Goal: Task Accomplishment & Management: Manage account settings

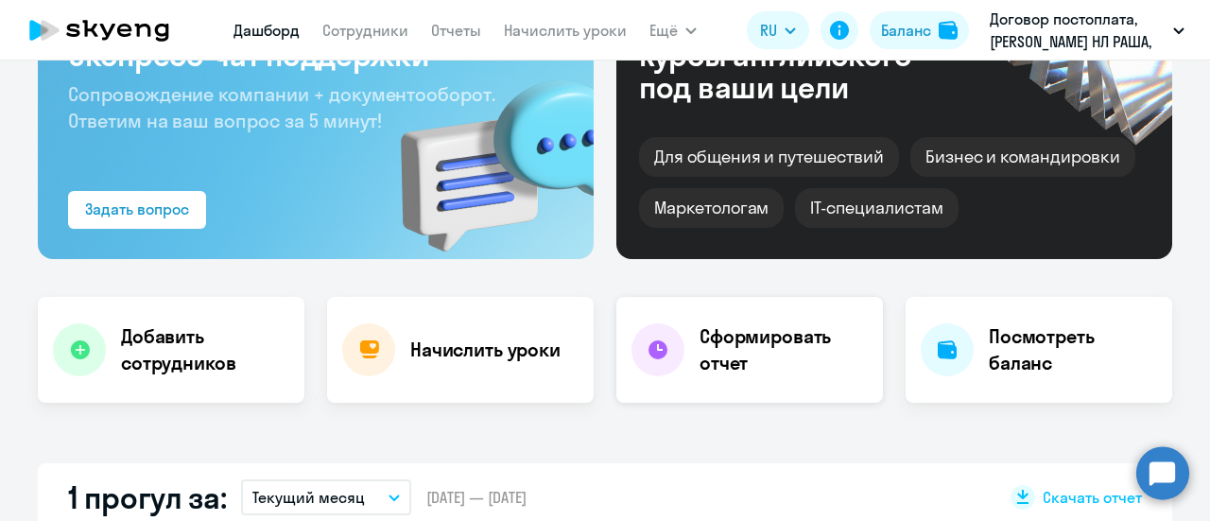
scroll to position [189, 0]
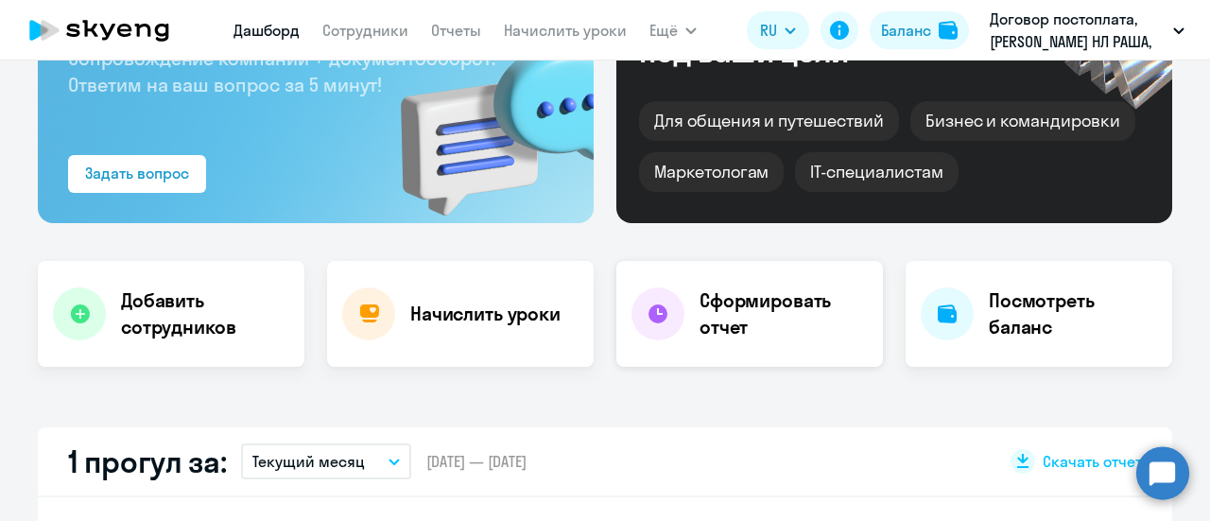
click at [720, 317] on h4 "Сформировать отчет" at bounding box center [783, 313] width 168 height 53
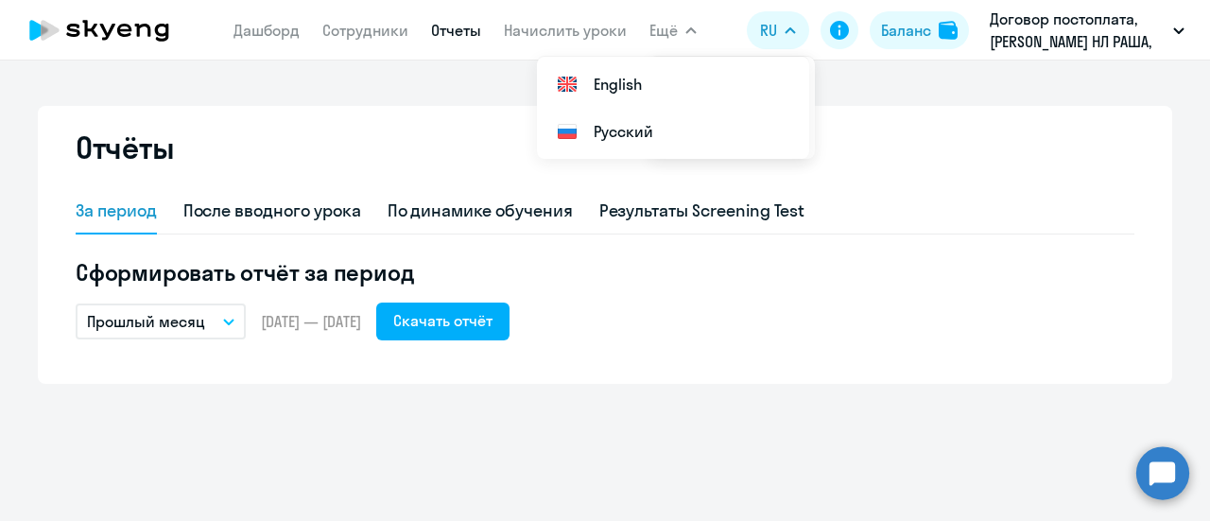
click at [685, 31] on icon "button" at bounding box center [690, 30] width 11 height 7
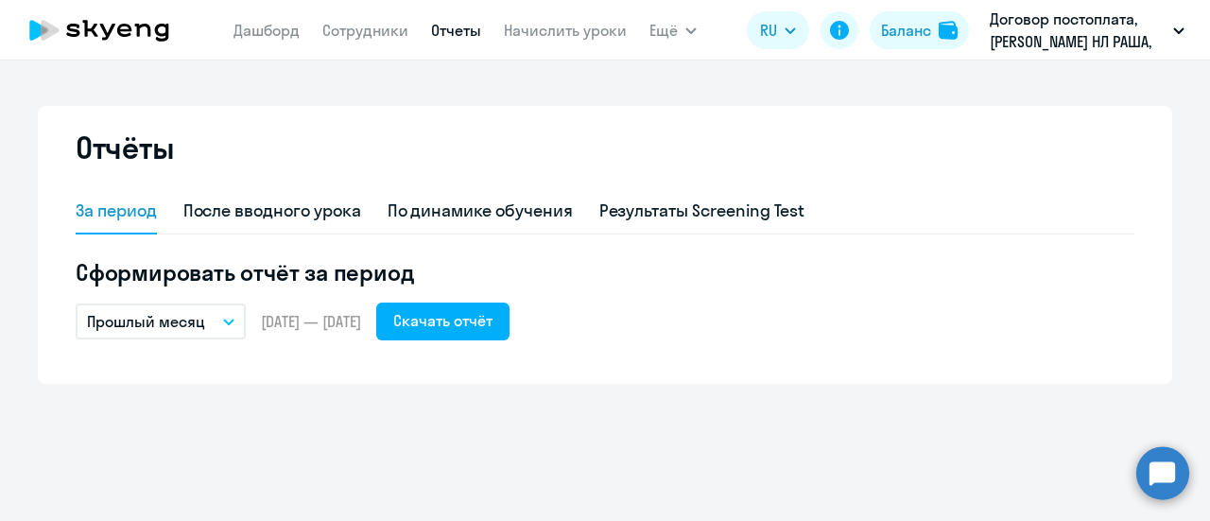
click at [464, 35] on link "Отчеты" at bounding box center [456, 30] width 50 height 19
click at [370, 35] on link "Сотрудники" at bounding box center [365, 30] width 86 height 19
select select "30"
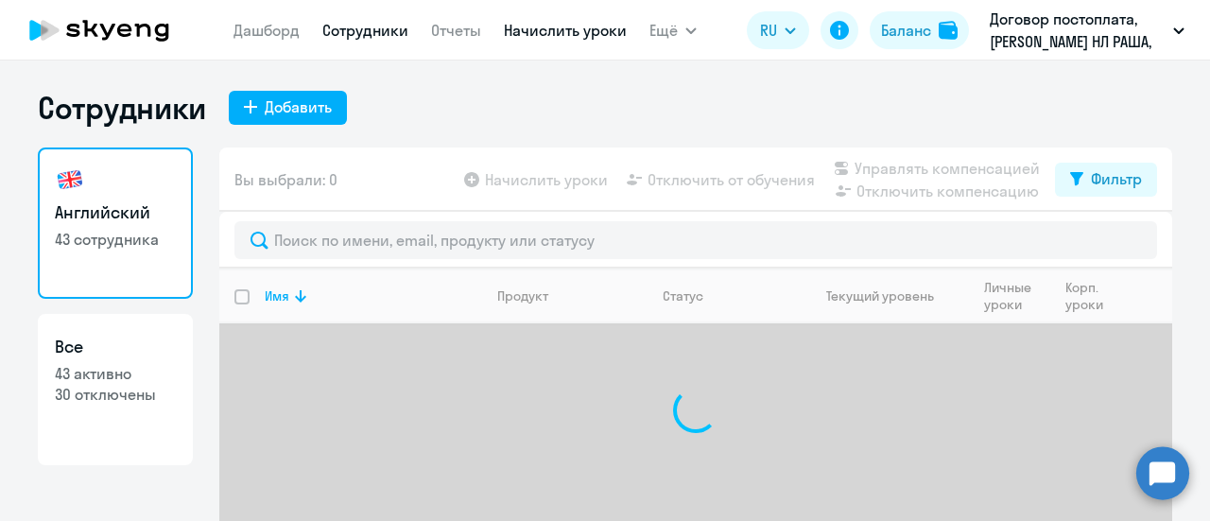
click at [571, 26] on link "Начислить уроки" at bounding box center [565, 30] width 123 height 19
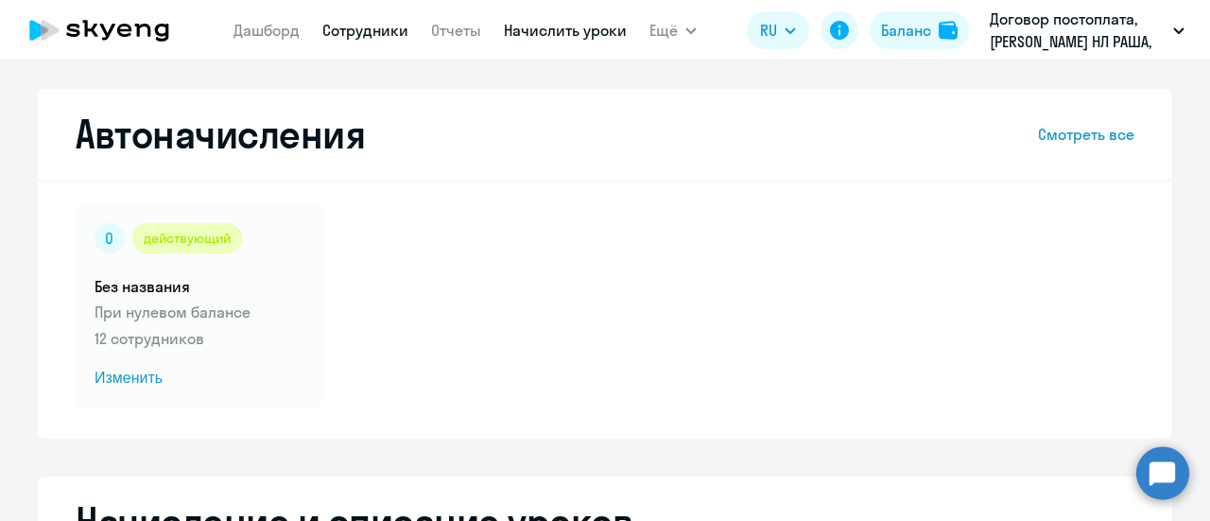
select select "10"
click at [272, 34] on link "Дашборд" at bounding box center [266, 30] width 66 height 19
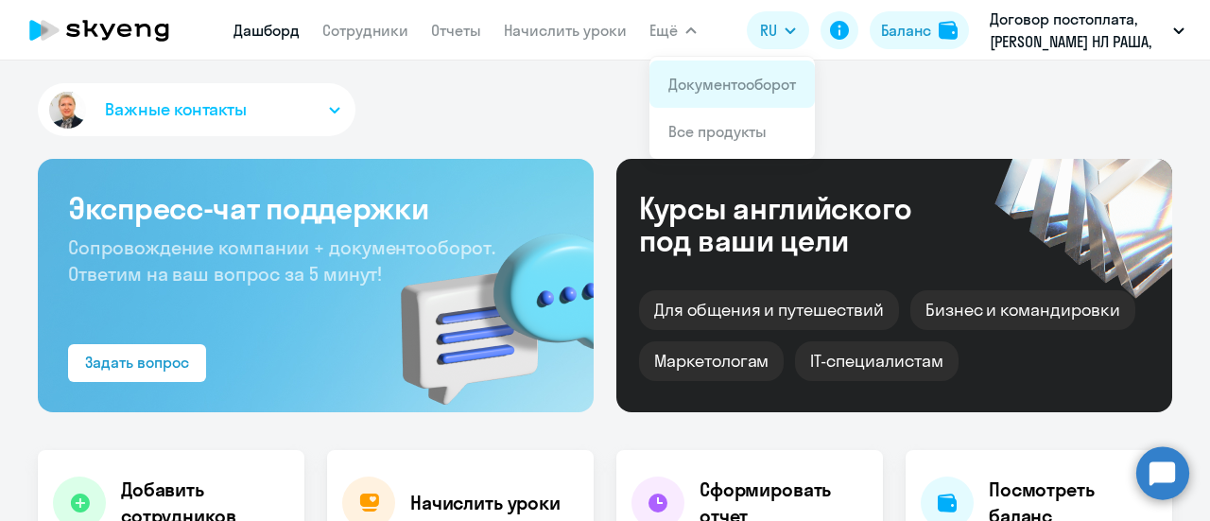
click at [696, 87] on link "Документооборот" at bounding box center [732, 84] width 128 height 19
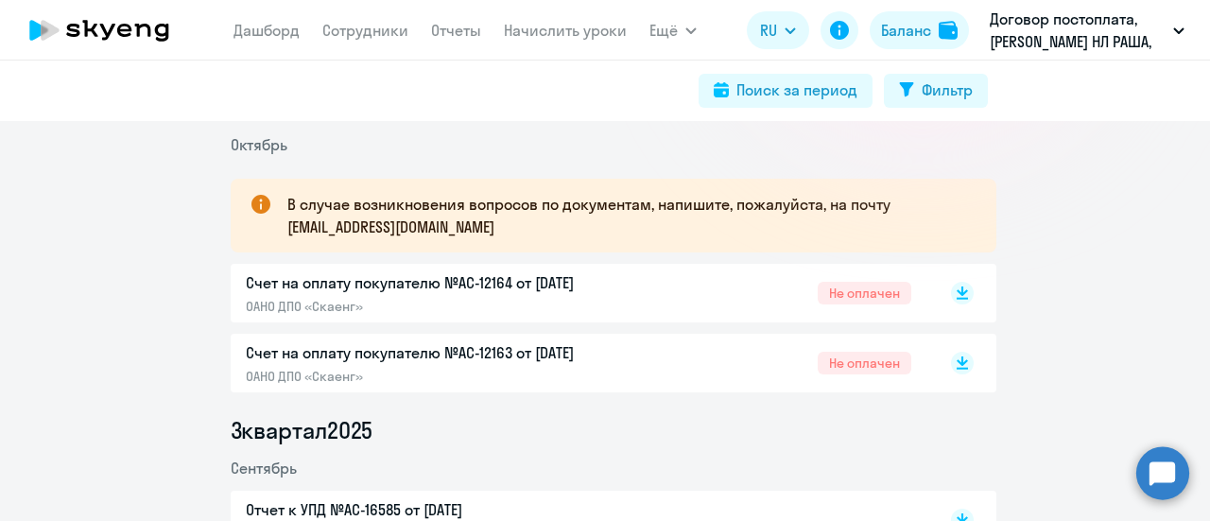
scroll to position [284, 0]
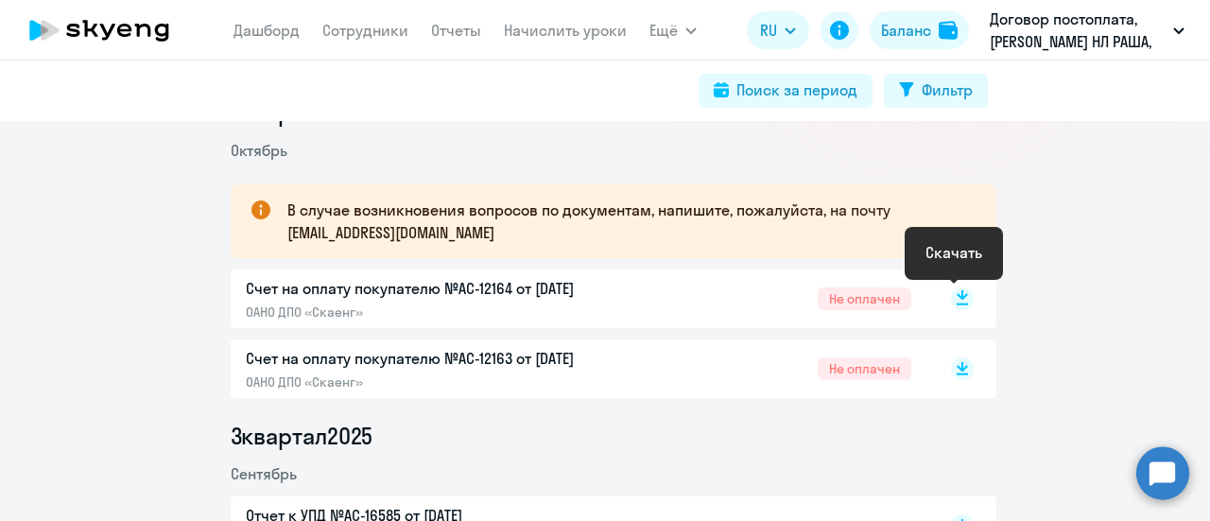
click at [955, 300] on rect at bounding box center [962, 298] width 23 height 23
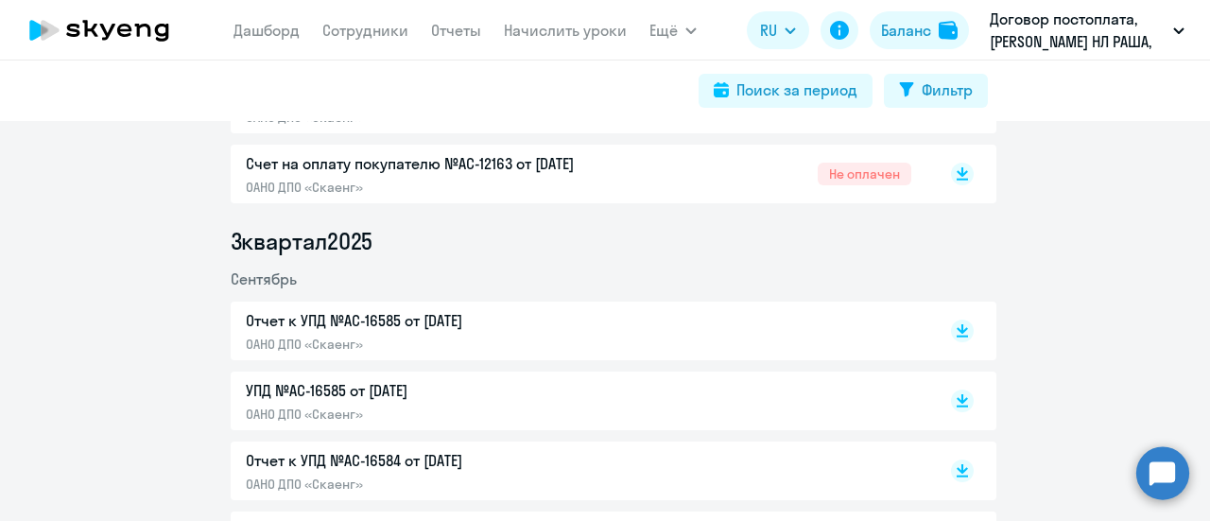
scroll to position [473, 0]
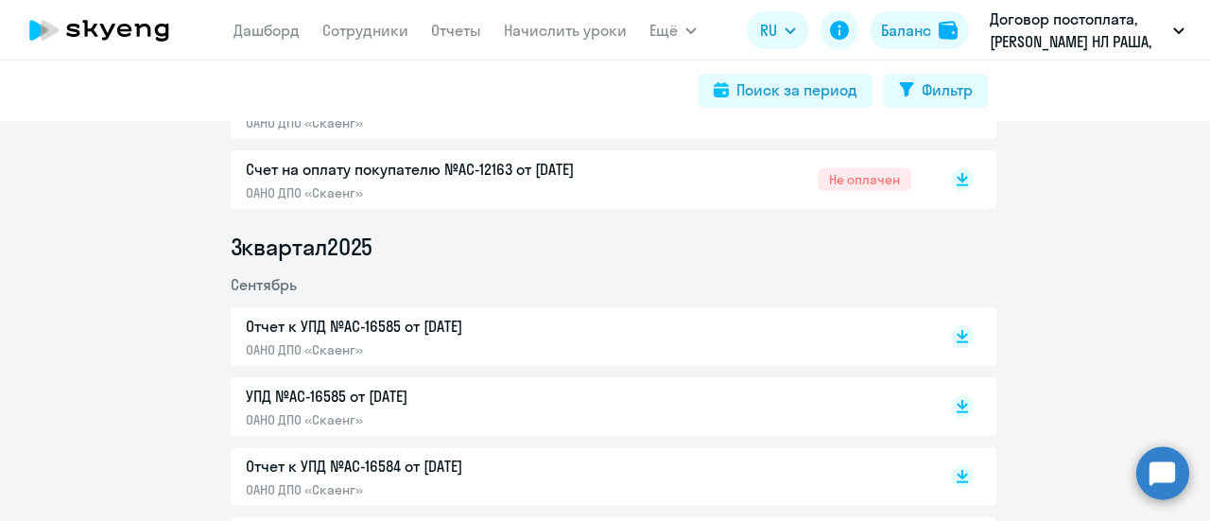
click at [346, 321] on p "Отчет к УПД №AC-16585 от [DATE]" at bounding box center [444, 326] width 397 height 23
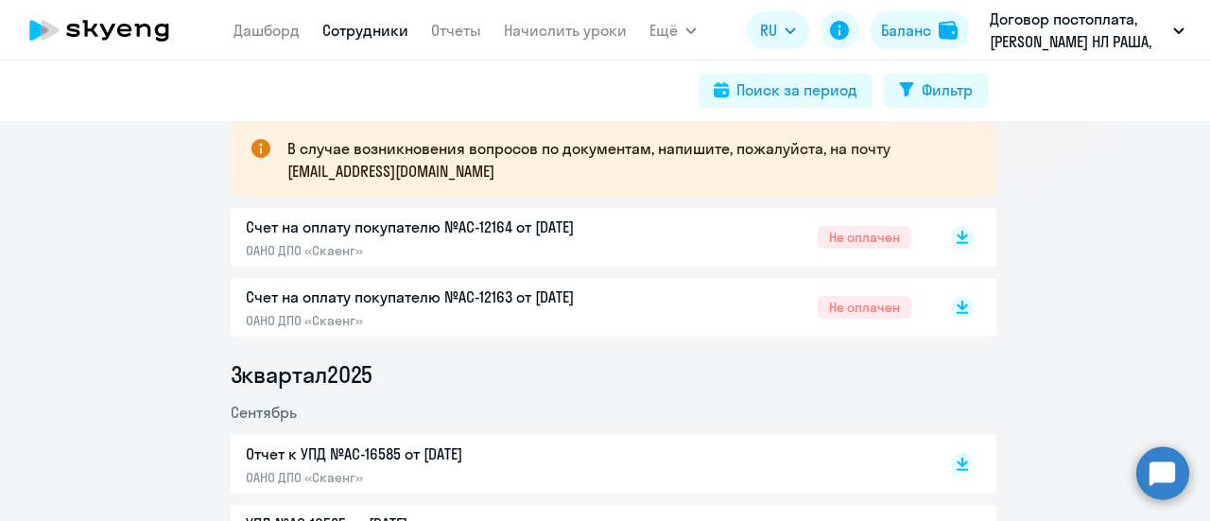
scroll to position [189, 0]
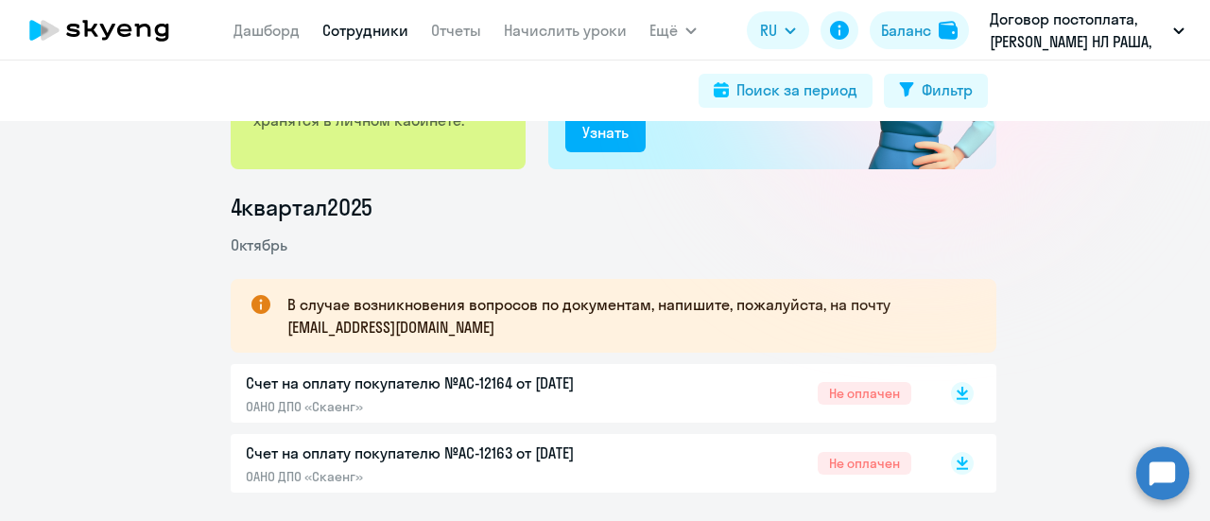
click at [382, 26] on link "Сотрудники" at bounding box center [365, 30] width 86 height 19
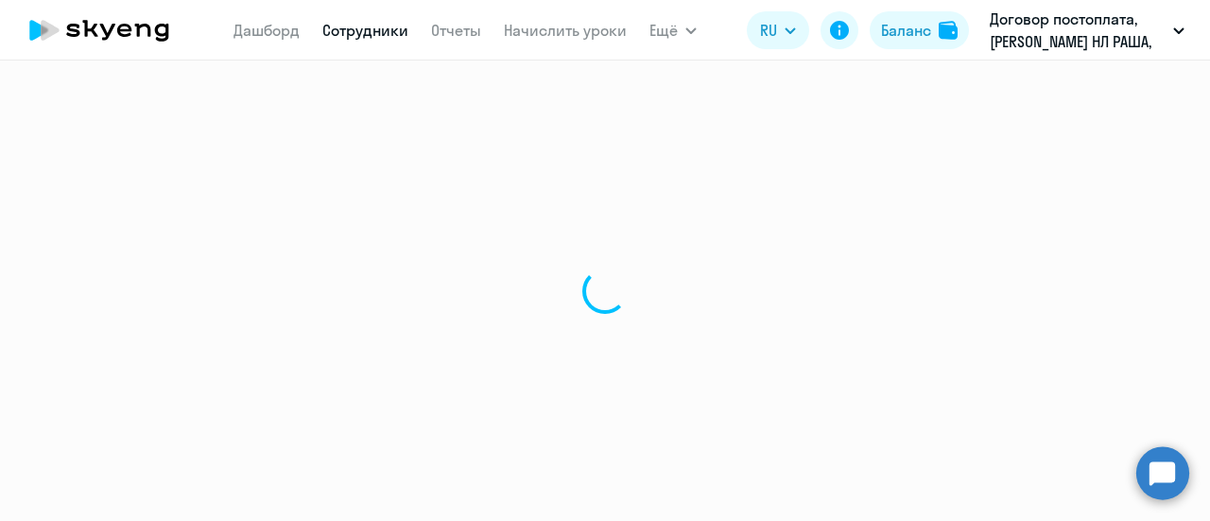
select select "30"
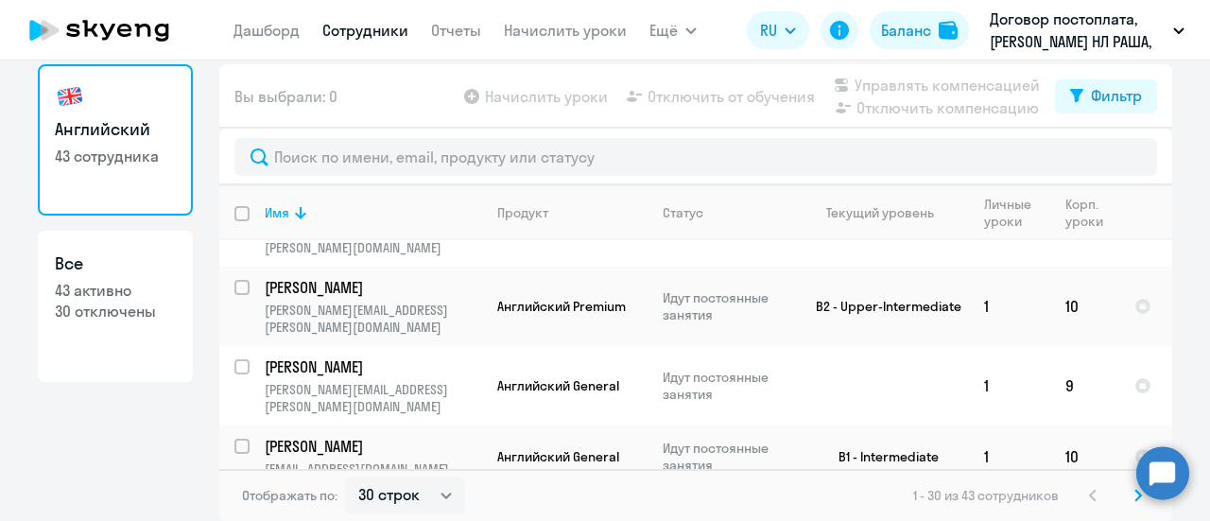
scroll to position [473, 0]
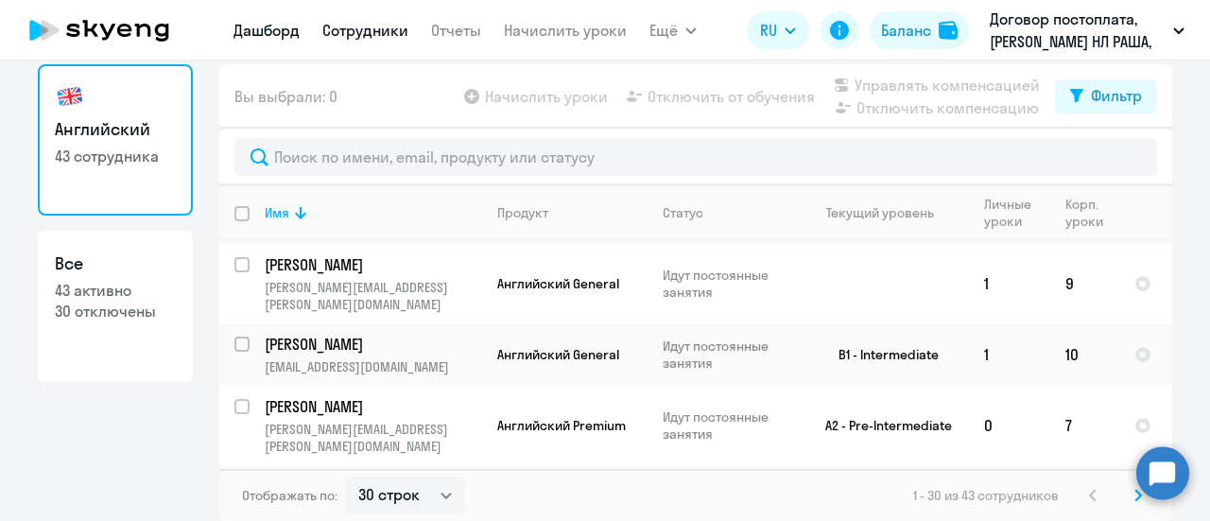
click at [272, 33] on link "Дашборд" at bounding box center [266, 30] width 66 height 19
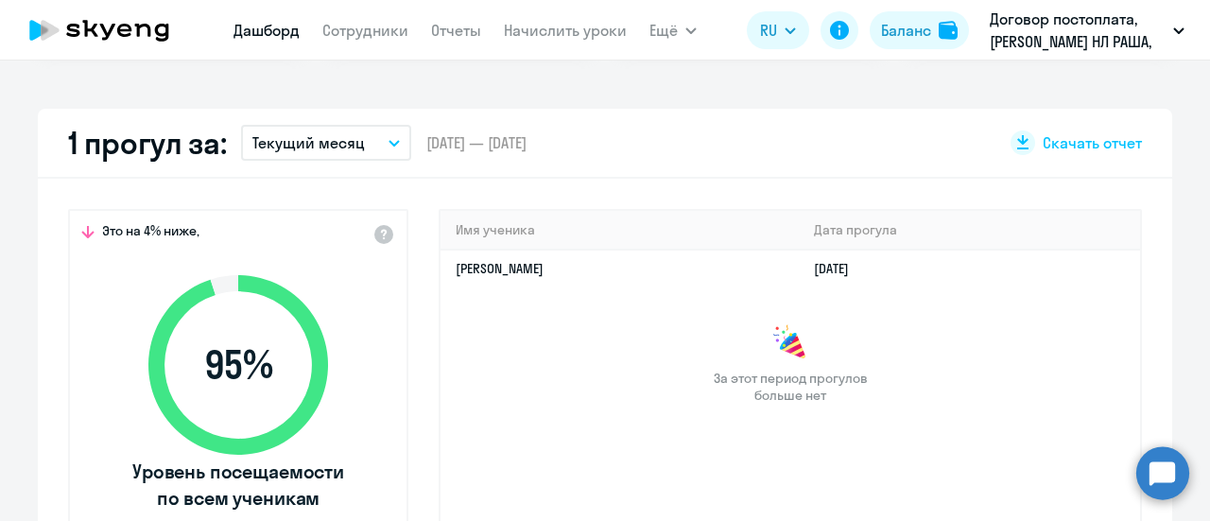
scroll to position [404, 0]
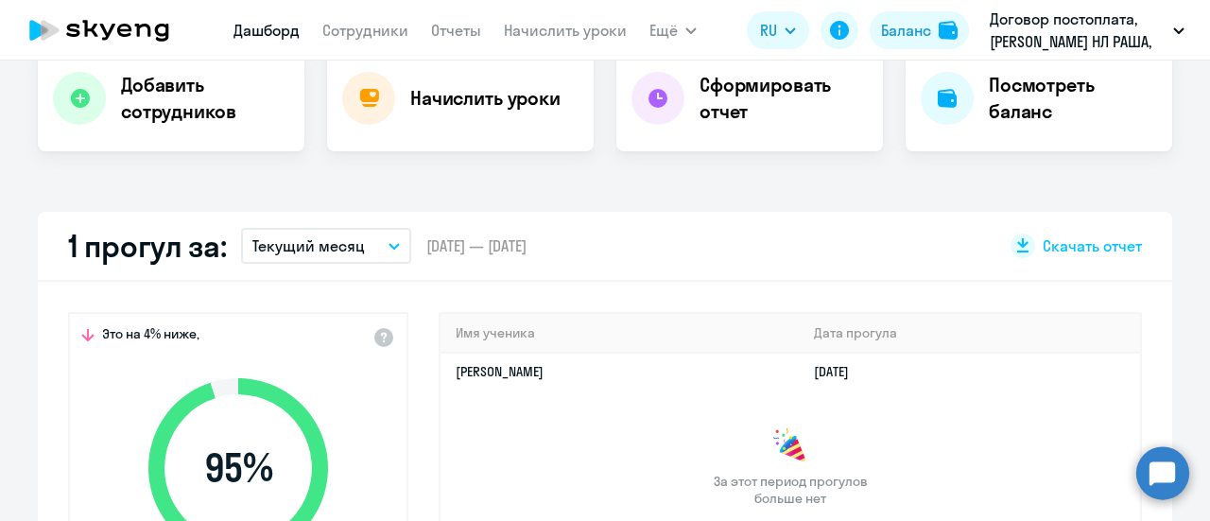
click at [388, 243] on icon "button" at bounding box center [393, 246] width 11 height 7
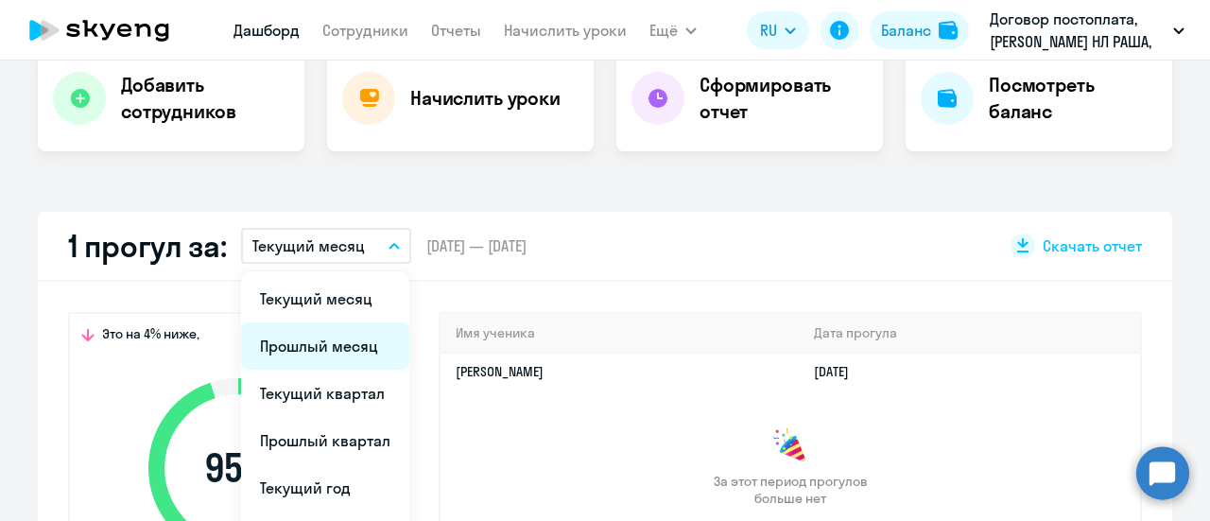
select select "30"
click at [301, 343] on li "Прошлый месяц" at bounding box center [325, 345] width 168 height 47
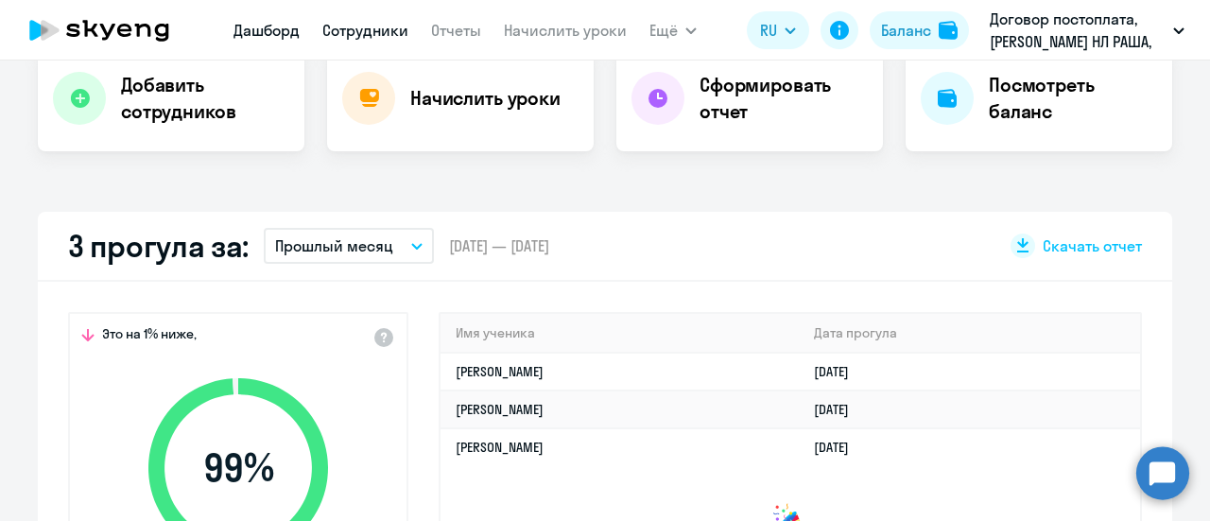
click at [359, 29] on link "Сотрудники" at bounding box center [365, 30] width 86 height 19
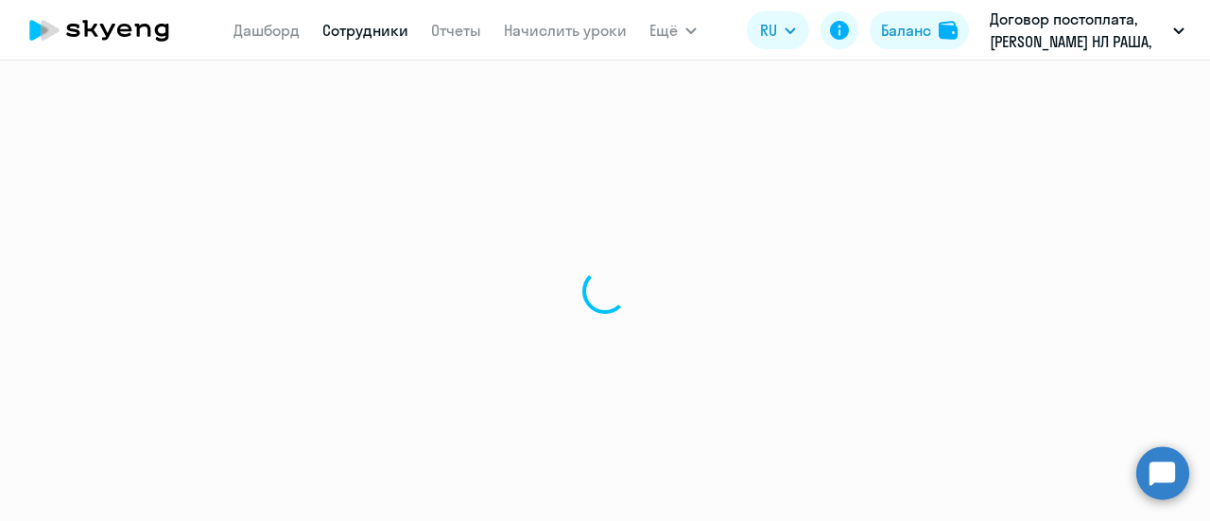
select select "30"
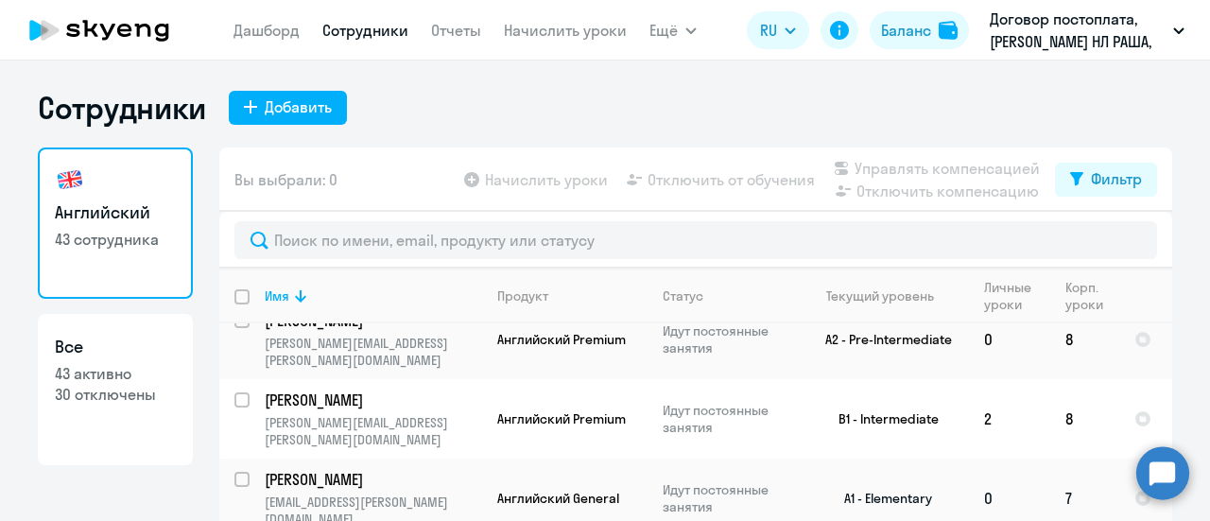
scroll to position [851, 0]
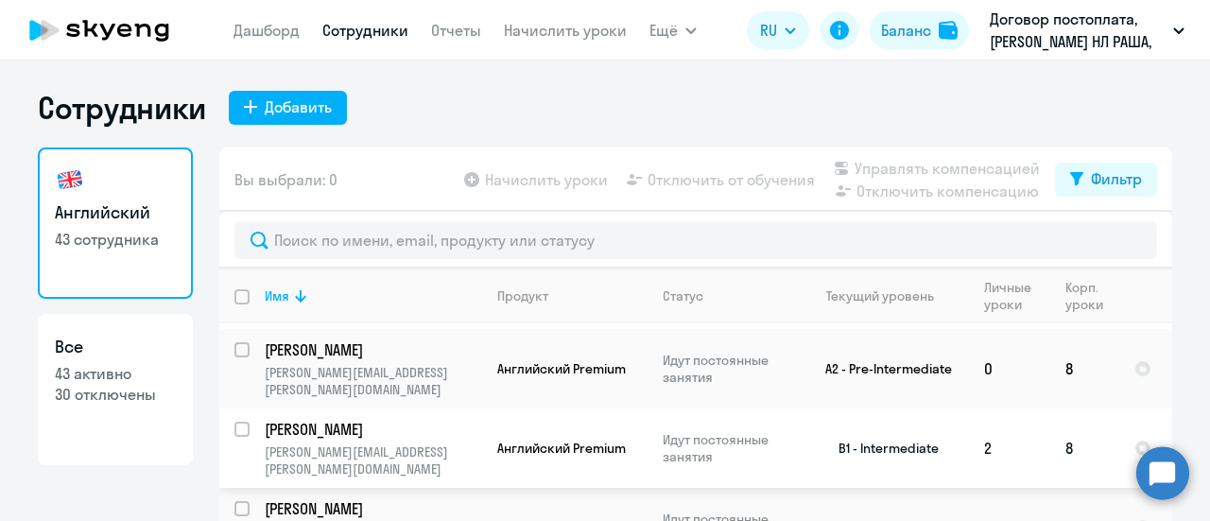
click at [303, 419] on p "[PERSON_NAME]" at bounding box center [372, 429] width 214 height 21
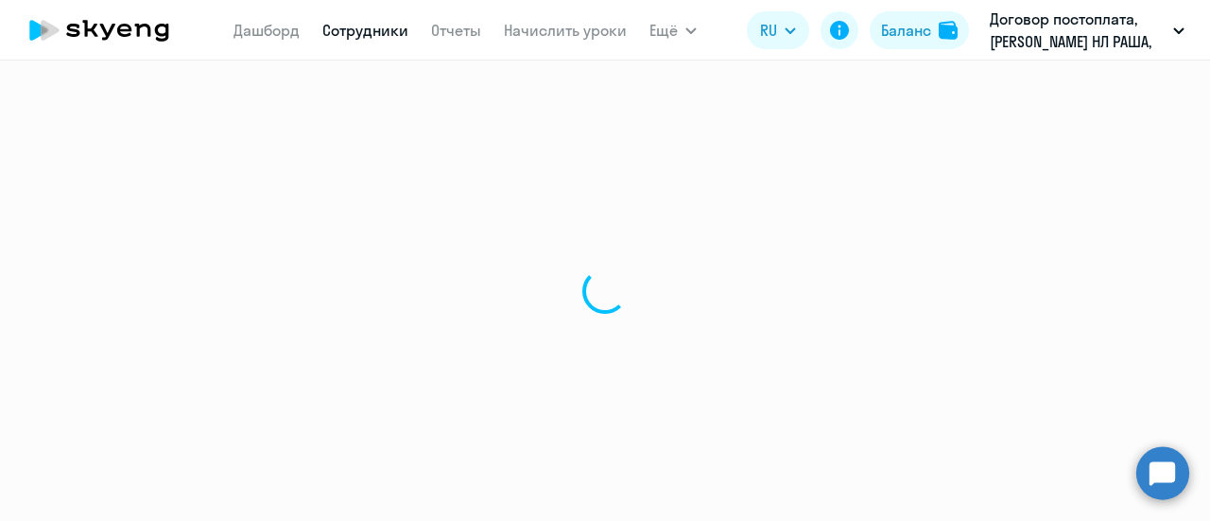
select select "english"
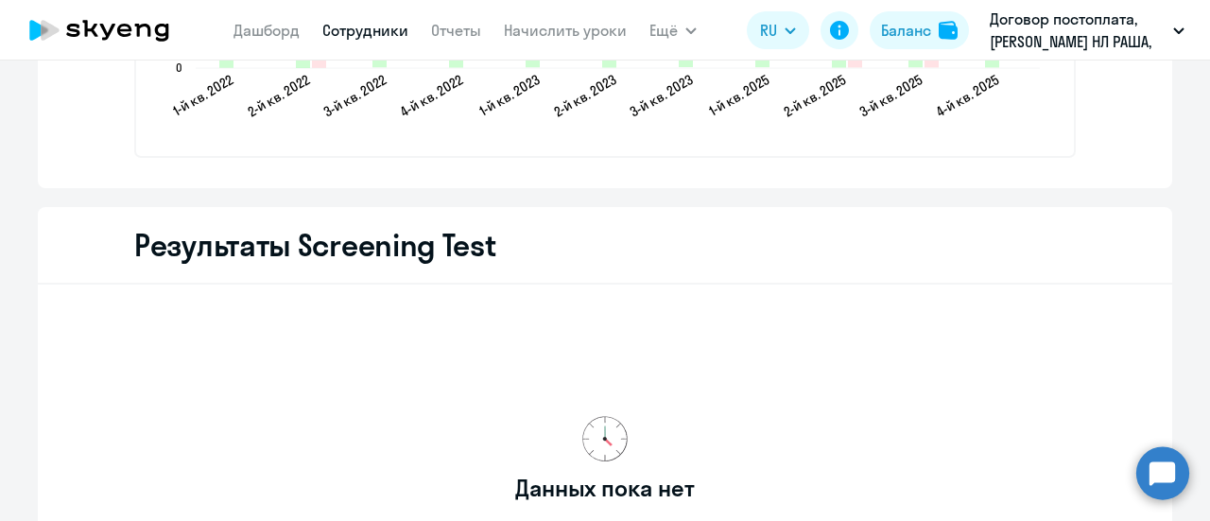
scroll to position [3024, 0]
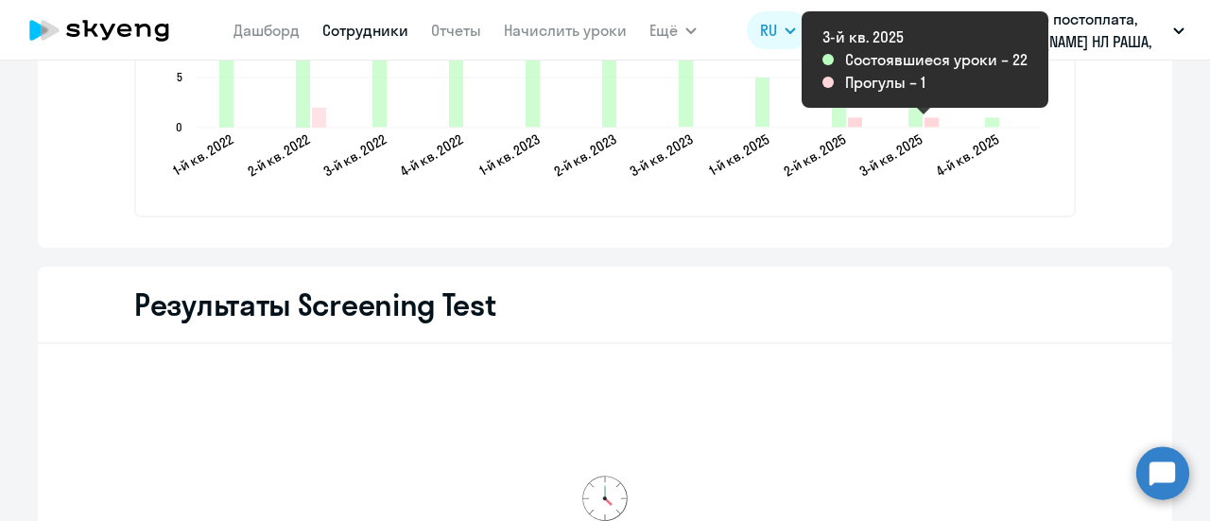
click at [924, 126] on icon "2025-08-31T21:00:00.000Z Прогулы 1" at bounding box center [931, 121] width 14 height 9
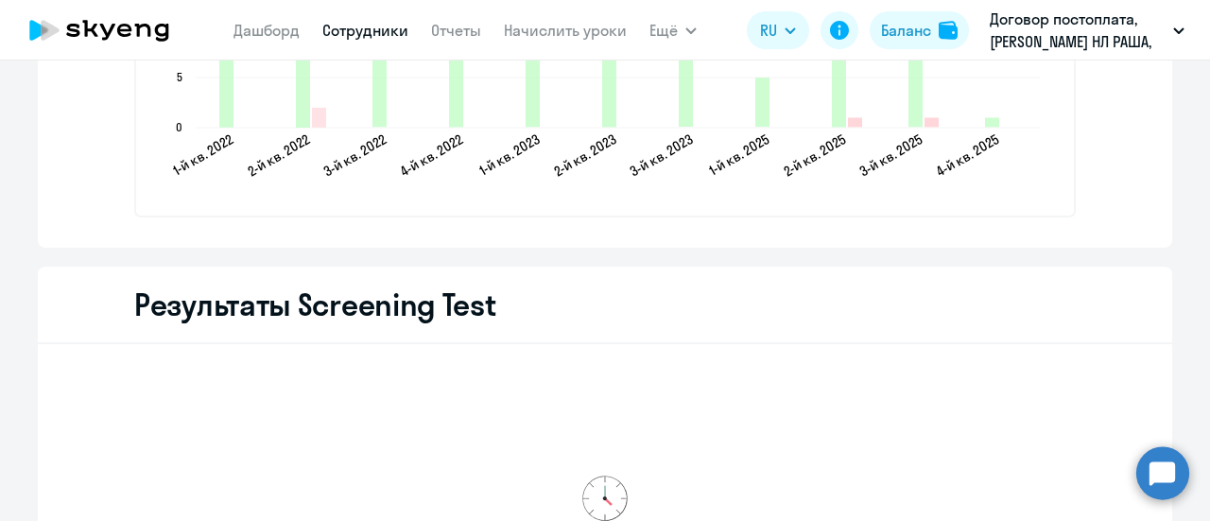
click at [924, 126] on icon "2025-08-31T21:00:00.000Z Прогулы 1" at bounding box center [931, 121] width 14 height 9
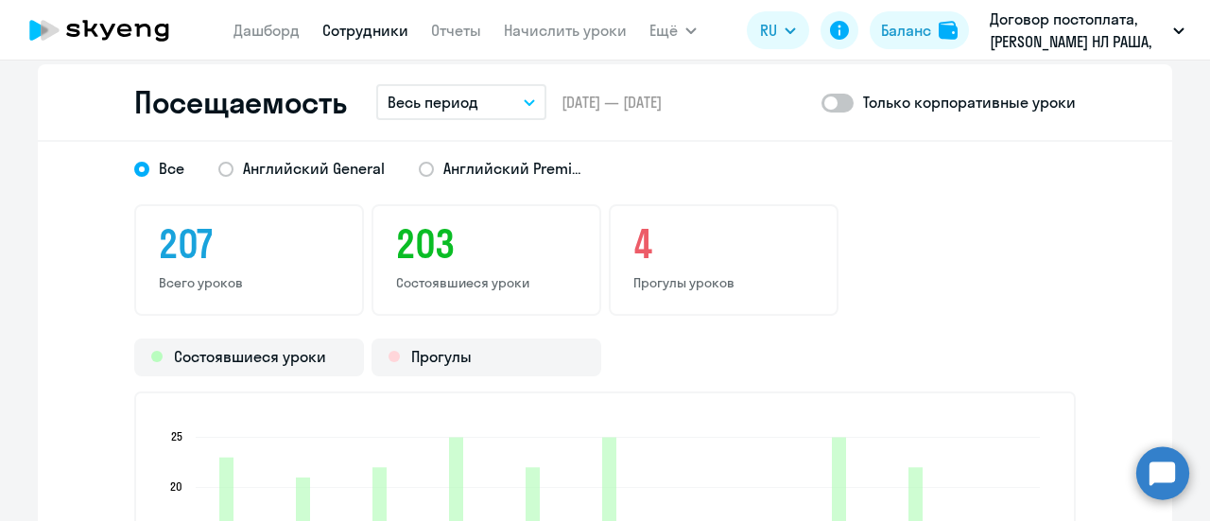
scroll to position [2457, 0]
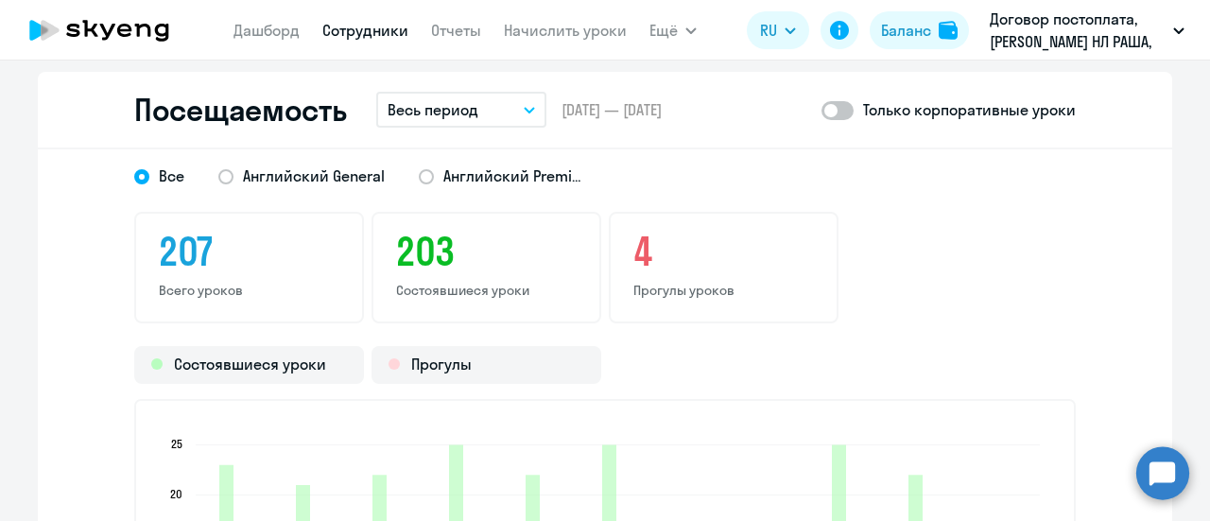
click at [634, 256] on h3 "4" at bounding box center [723, 251] width 181 height 45
click at [646, 286] on p "Прогулы уроков" at bounding box center [723, 290] width 181 height 17
click at [404, 360] on div "Прогулы" at bounding box center [486, 365] width 230 height 38
click at [242, 364] on div "Состоявшиеся уроки" at bounding box center [249, 365] width 230 height 38
click at [419, 362] on div "Прогулы" at bounding box center [486, 365] width 230 height 38
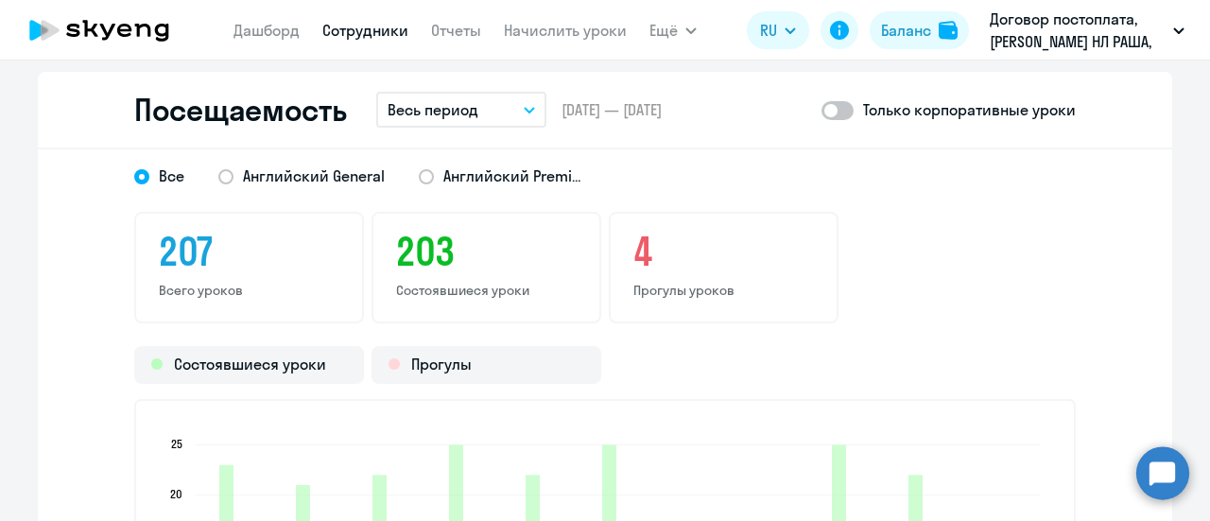
click at [524, 107] on icon "button" at bounding box center [529, 110] width 11 height 7
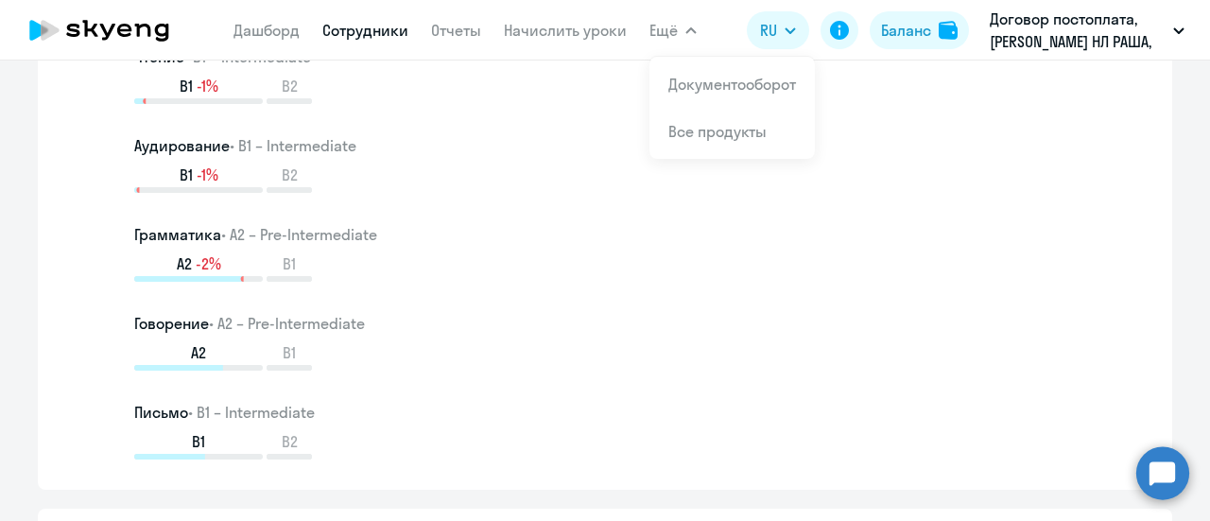
scroll to position [851, 0]
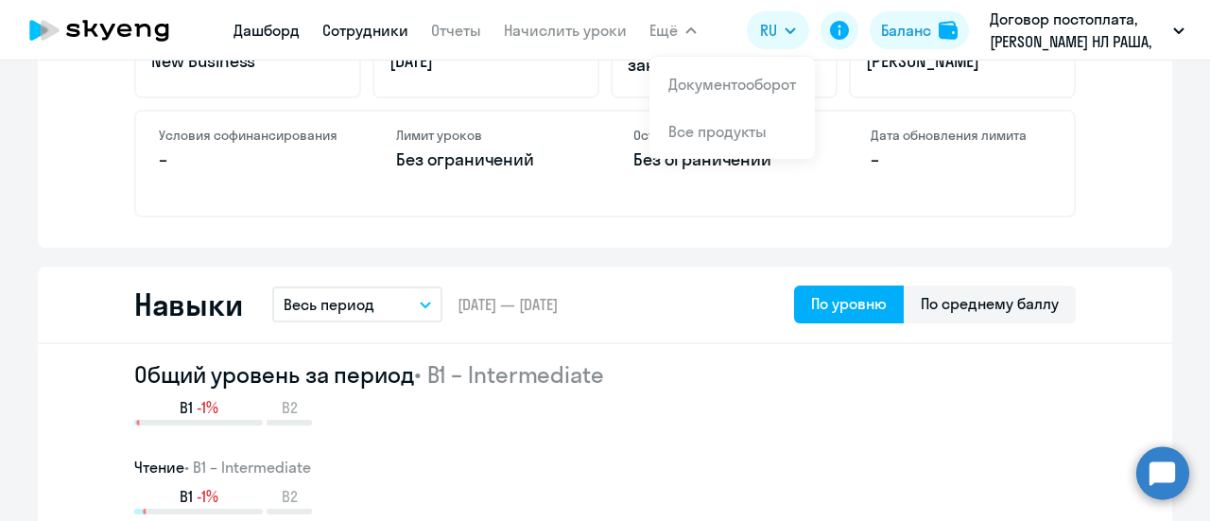
click at [253, 29] on link "Дашборд" at bounding box center [266, 30] width 66 height 19
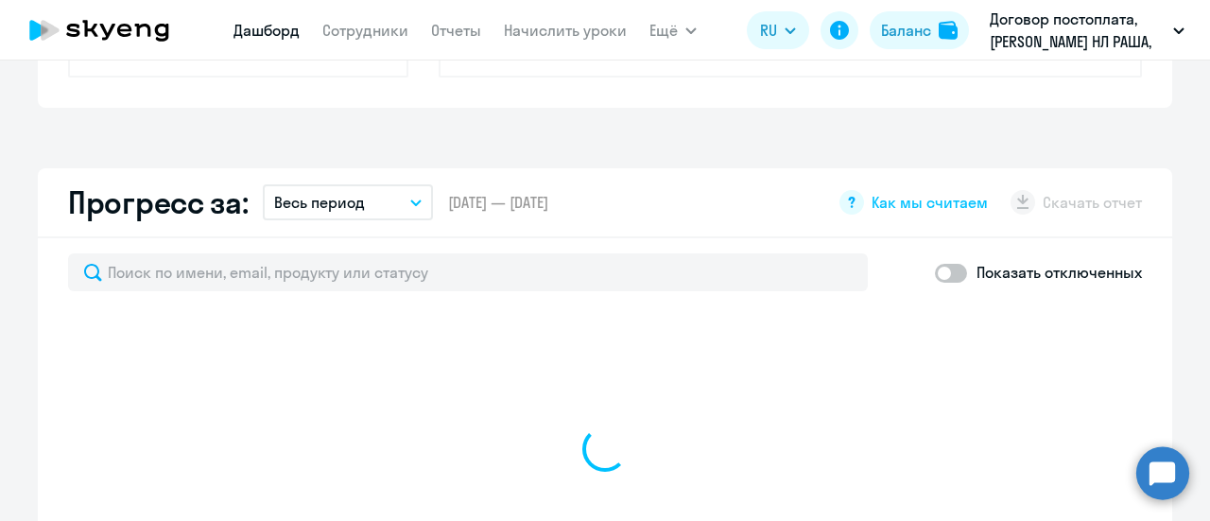
scroll to position [983, 0]
click at [1162, 473] on circle at bounding box center [1162, 472] width 53 height 53
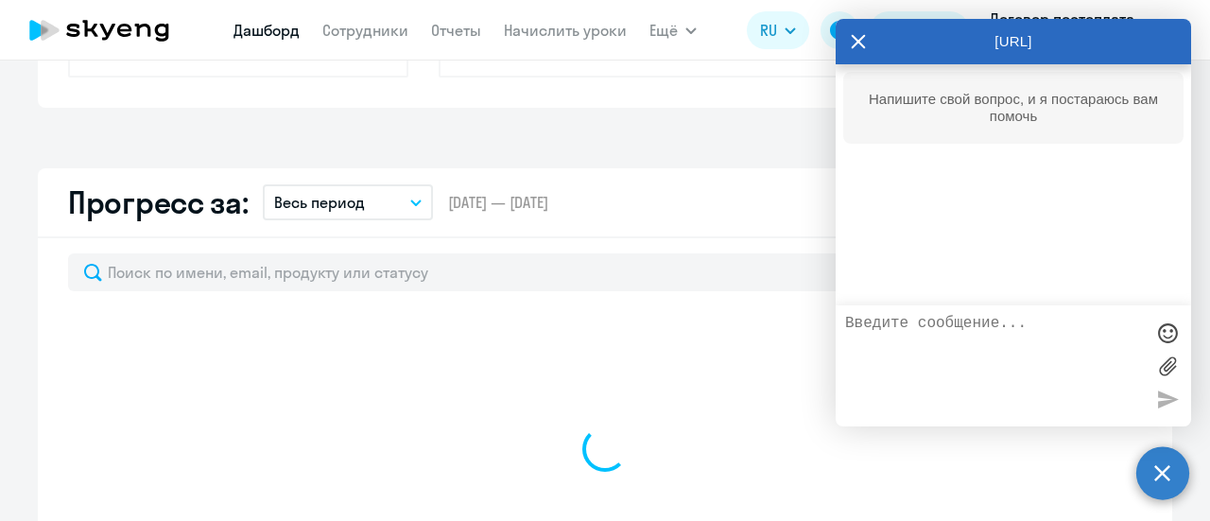
select select "30"
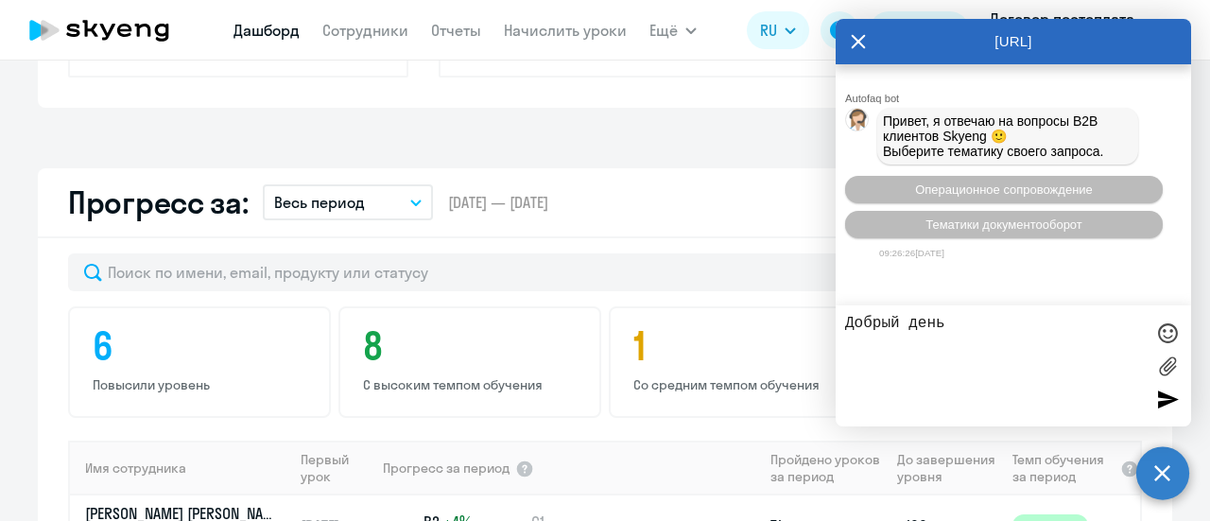
type textarea "Добрый день!"
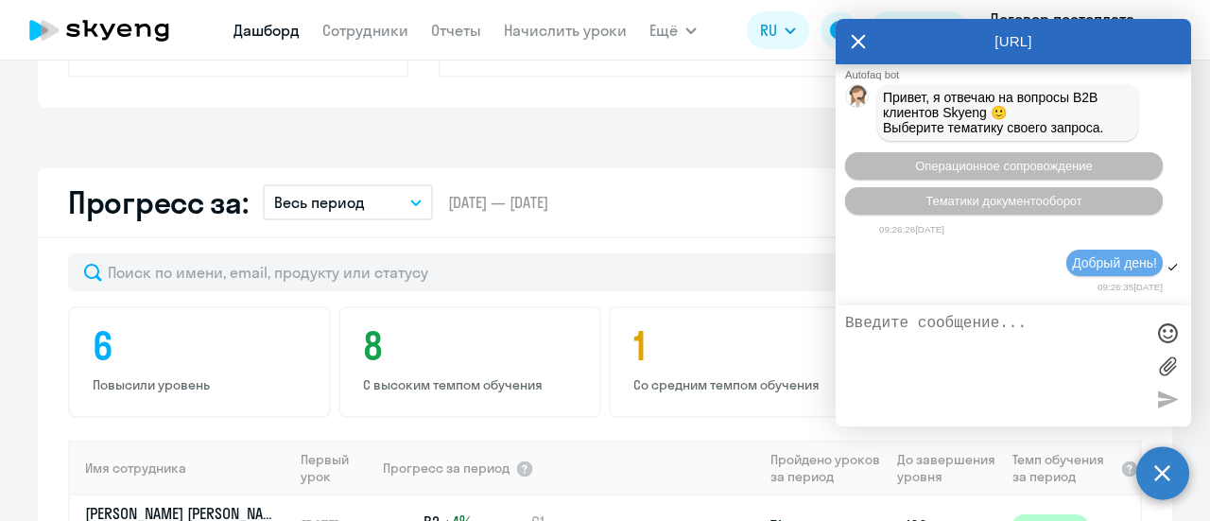
scroll to position [174, 0]
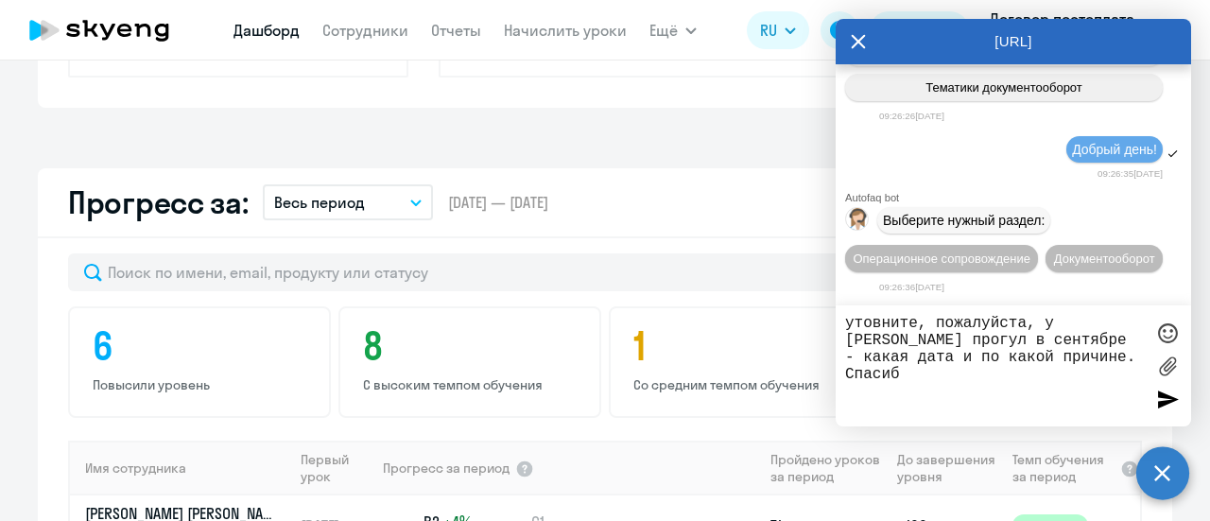
type textarea "утовните, пожалуйста, у [PERSON_NAME] прогул в сентябре - какая дата и по какой…"
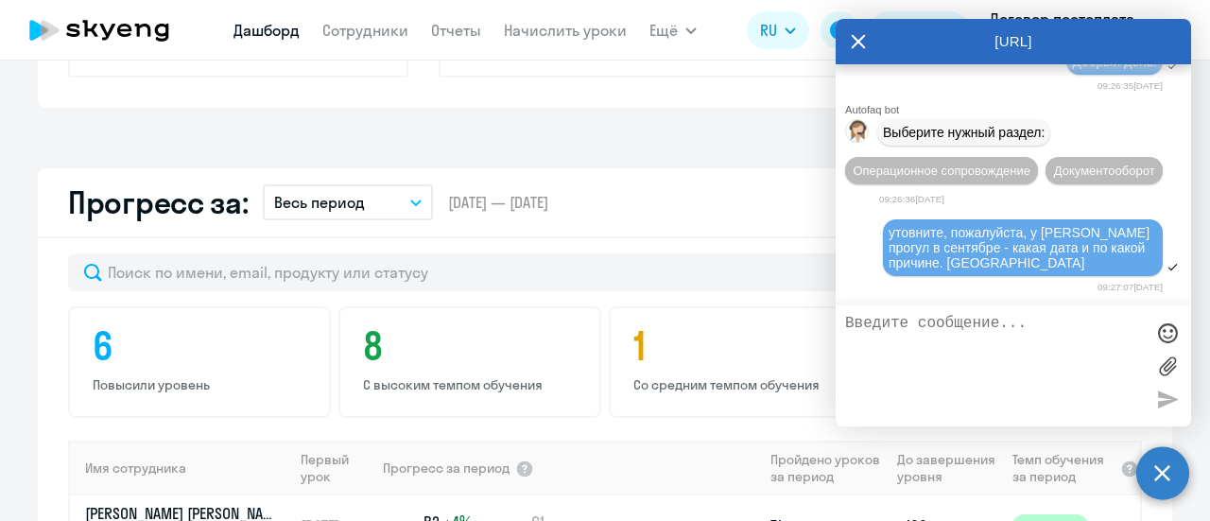
scroll to position [410, 0]
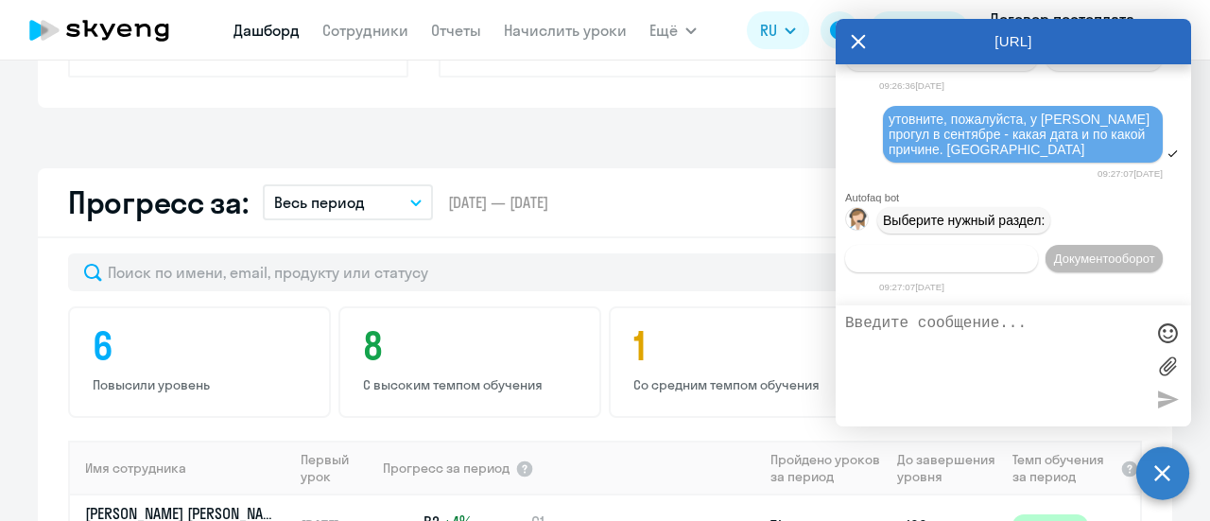
click at [968, 251] on span "Операционное сопровождение" at bounding box center [941, 258] width 178 height 14
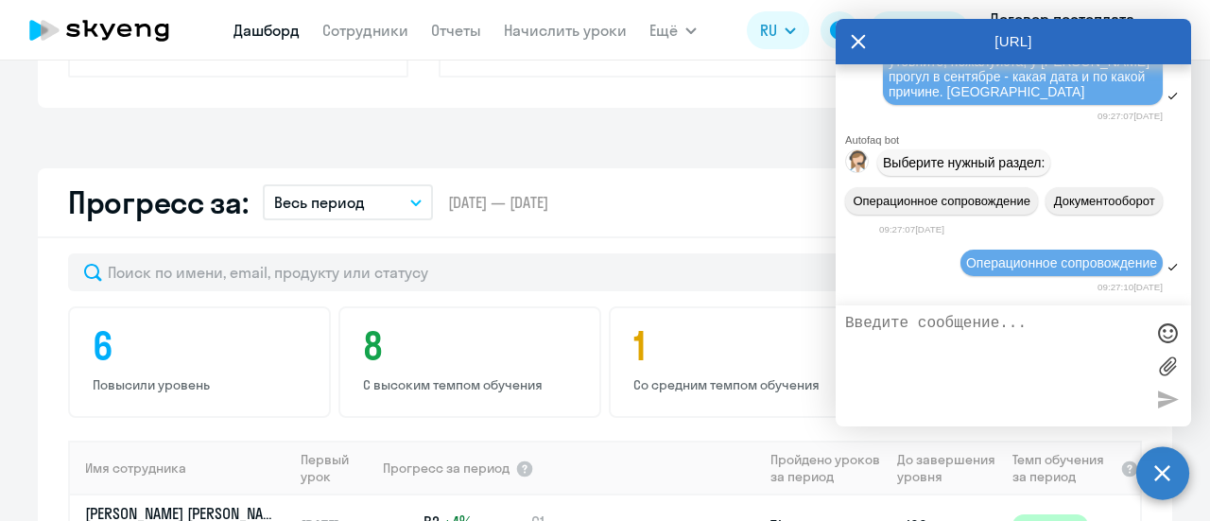
scroll to position [616, 0]
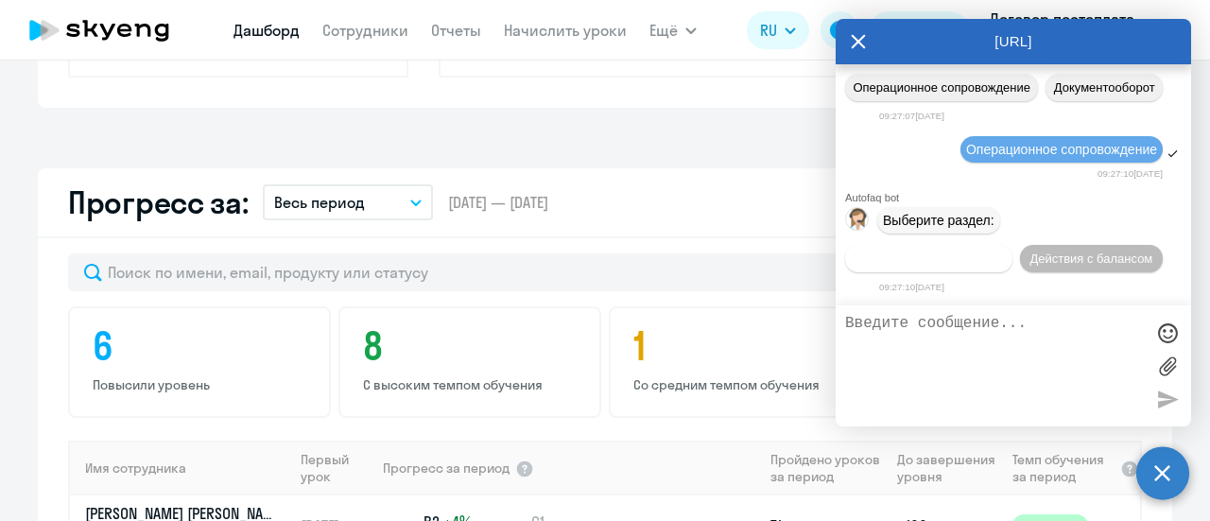
click at [968, 251] on span "Действия по сотрудникам" at bounding box center [928, 258] width 146 height 14
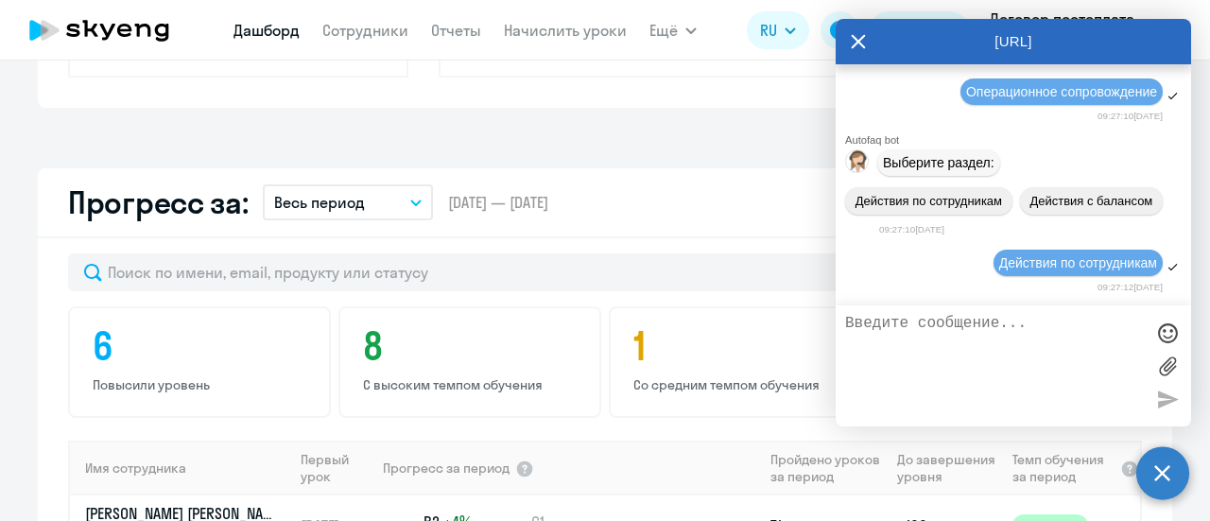
scroll to position [896, 0]
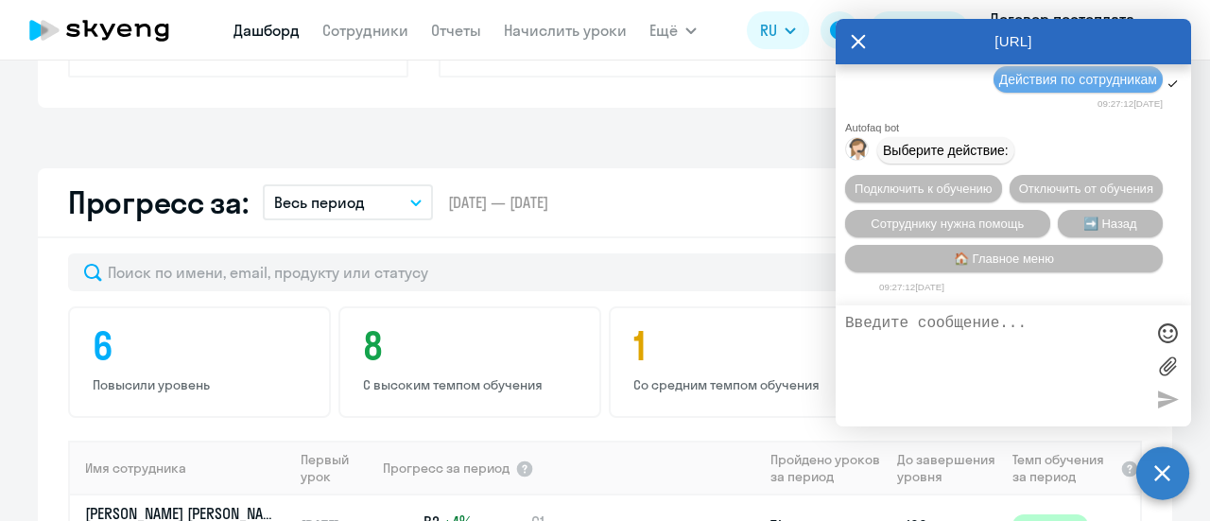
click at [857, 39] on icon at bounding box center [858, 41] width 15 height 45
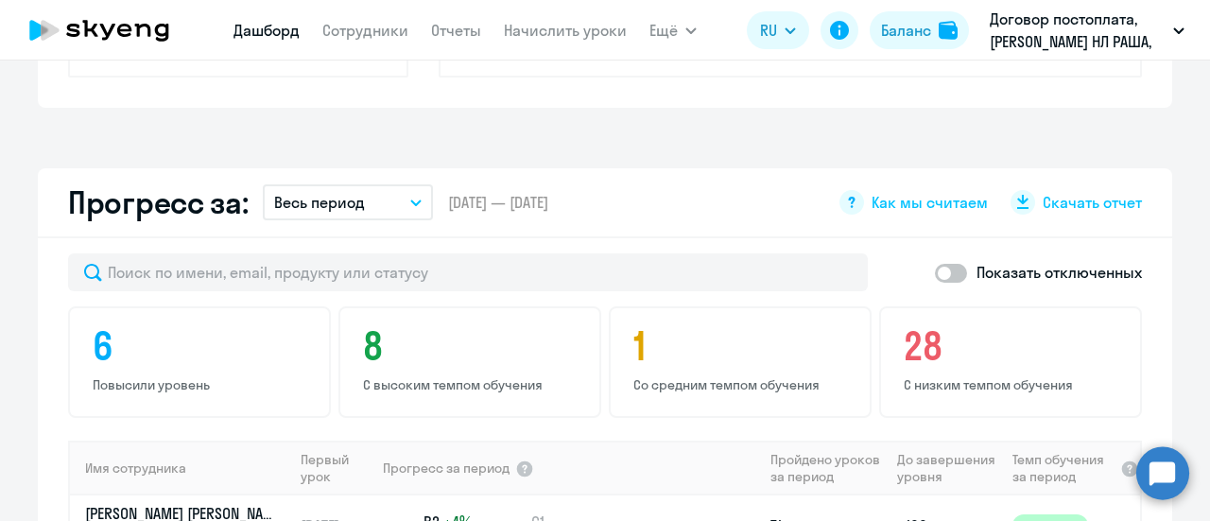
click at [1157, 468] on circle at bounding box center [1162, 472] width 53 height 53
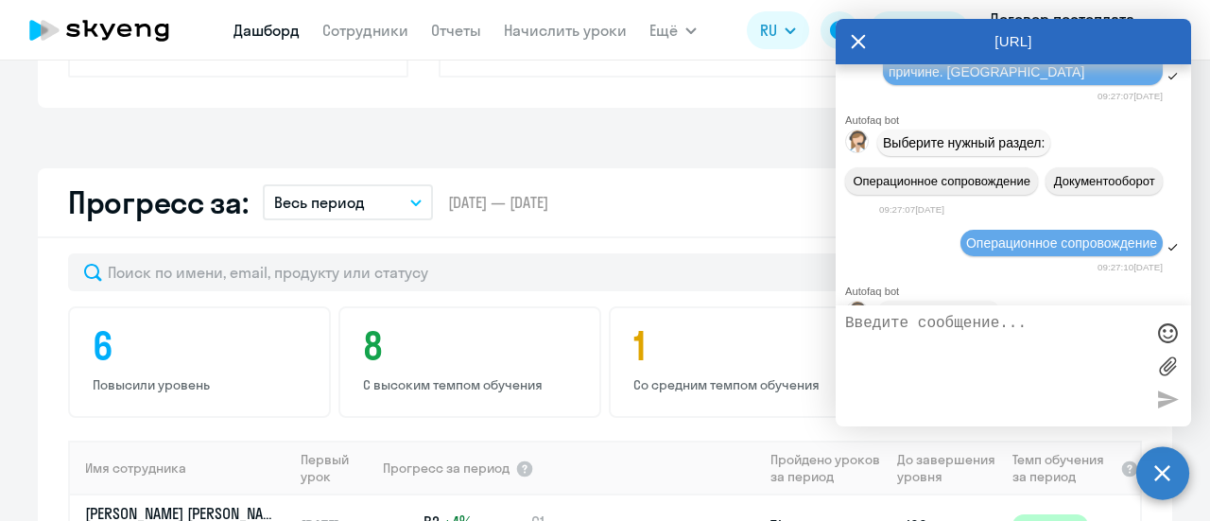
scroll to position [321, 0]
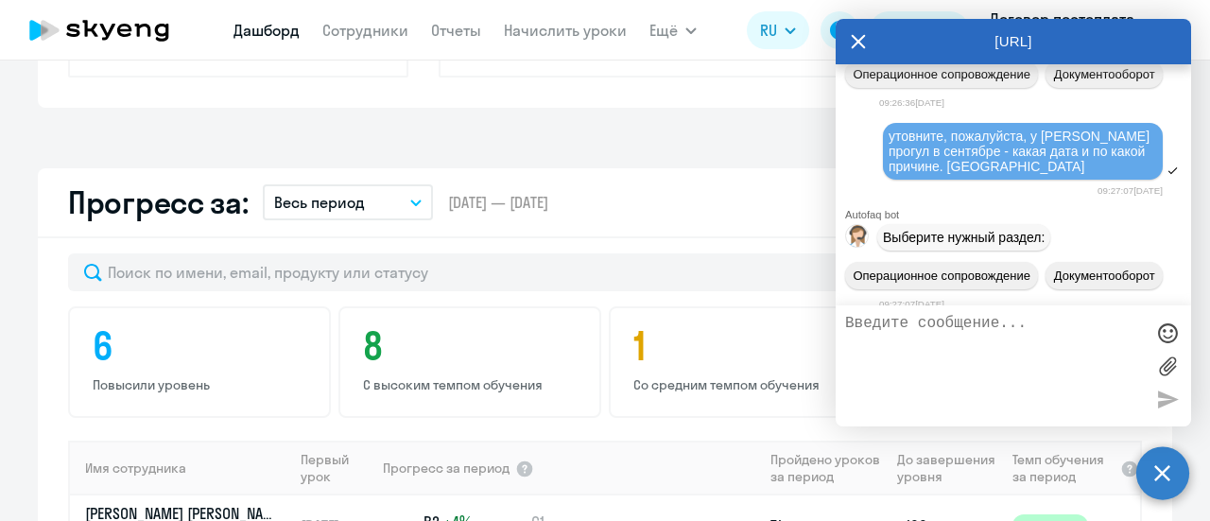
click at [854, 44] on icon at bounding box center [858, 41] width 15 height 45
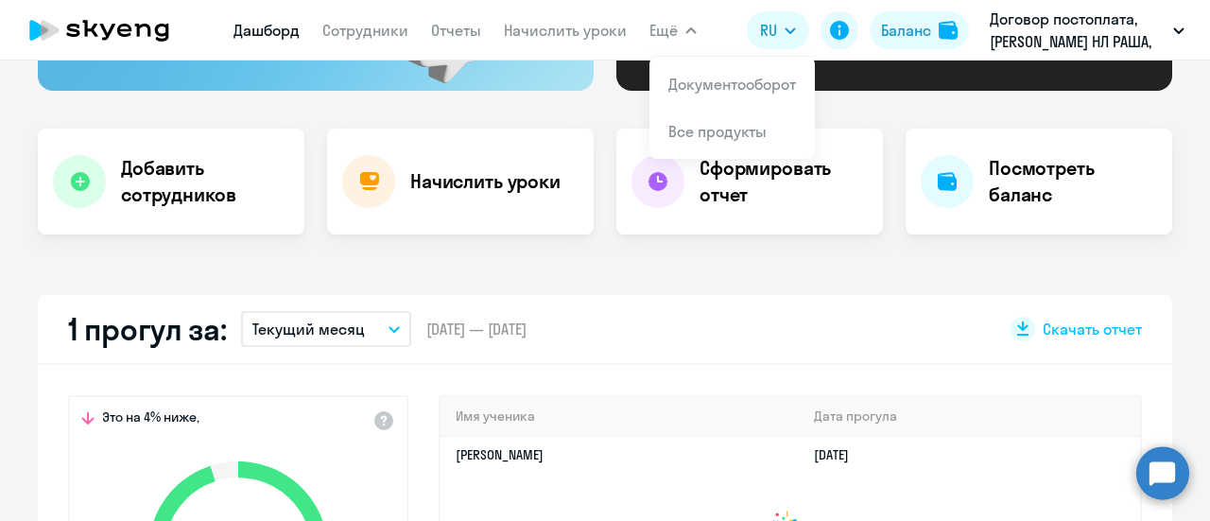
scroll to position [416, 0]
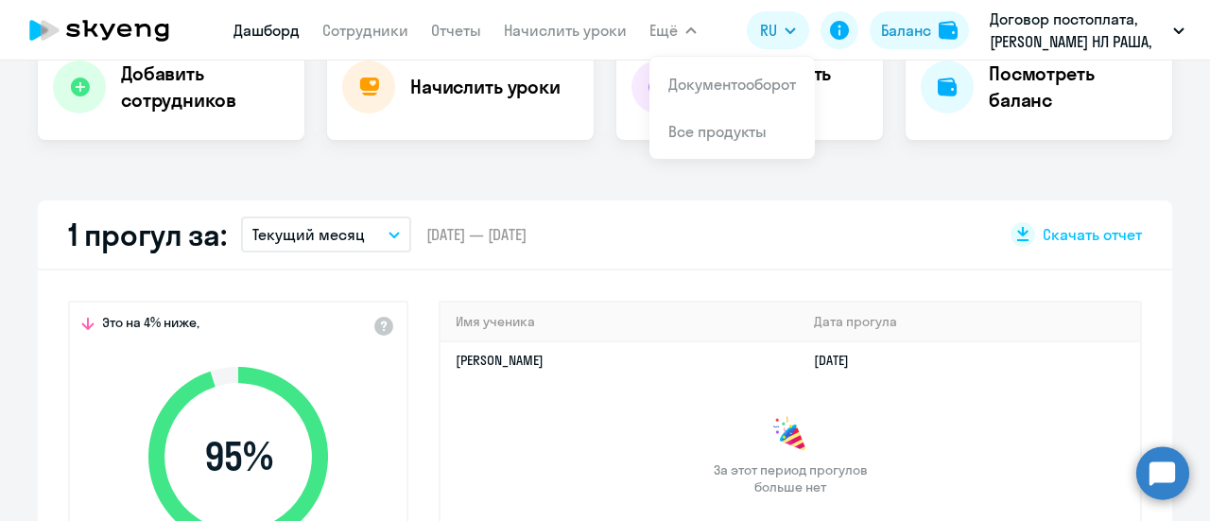
click at [388, 233] on icon "button" at bounding box center [393, 235] width 11 height 7
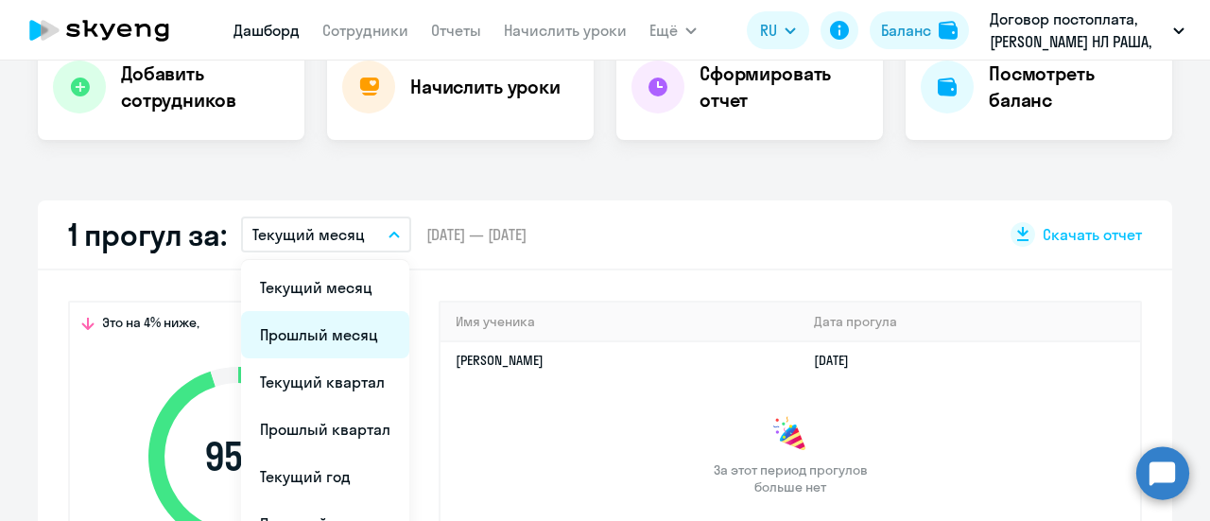
click at [290, 336] on li "Прошлый месяц" at bounding box center [325, 334] width 168 height 47
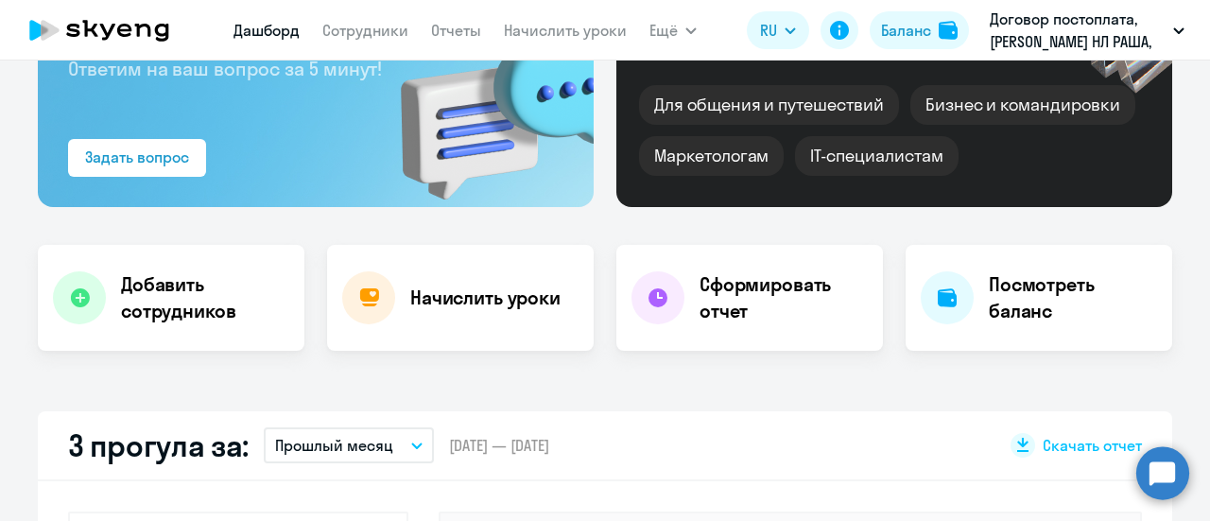
scroll to position [38, 0]
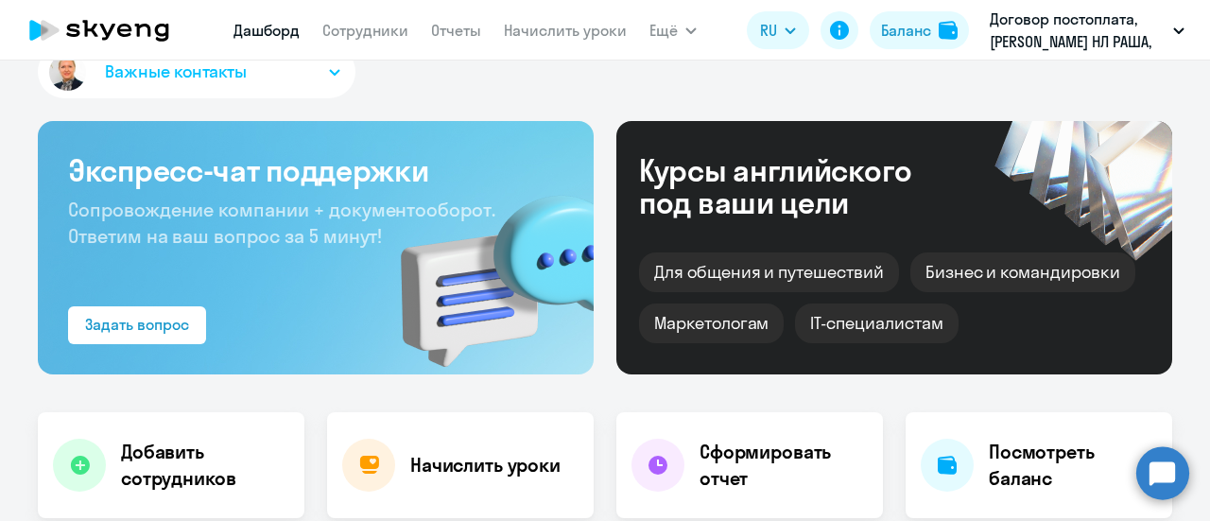
click at [331, 75] on icon "button" at bounding box center [334, 72] width 11 height 7
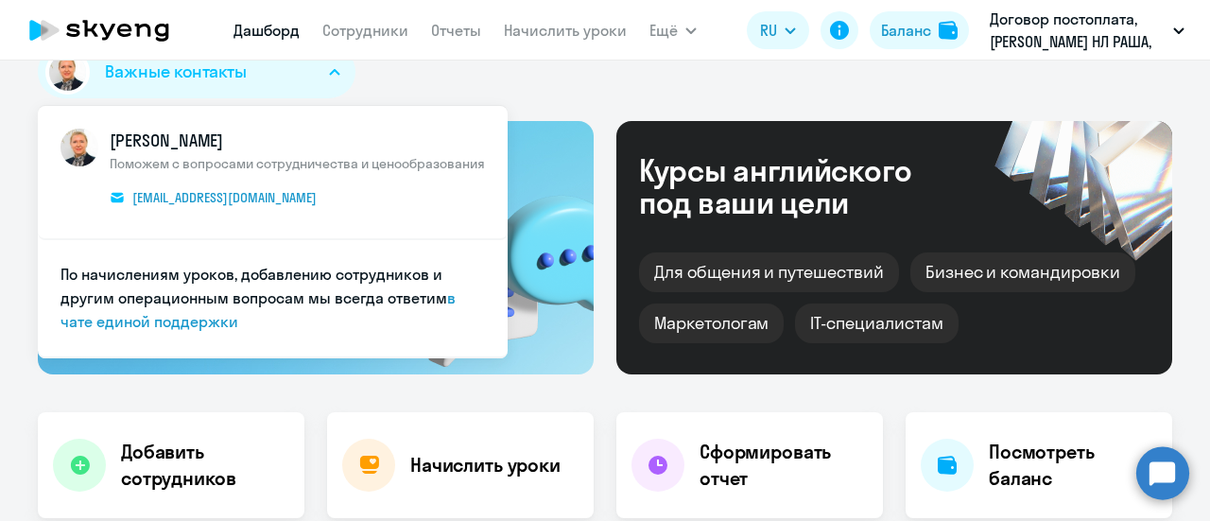
click at [327, 65] on button "Важные контакты" at bounding box center [197, 71] width 318 height 53
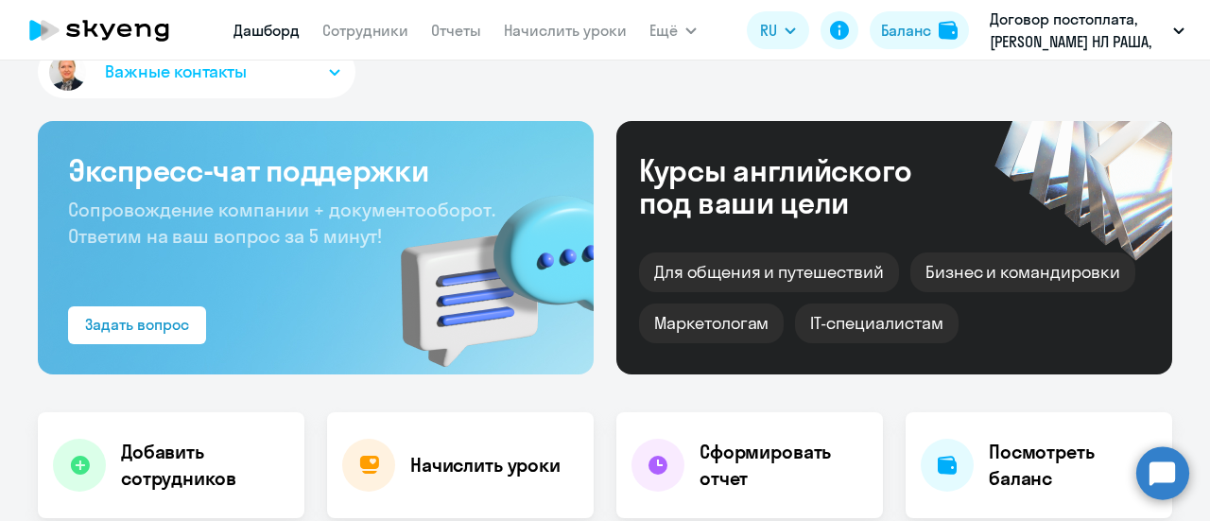
click at [325, 76] on button "Важные контакты" at bounding box center [197, 71] width 318 height 53
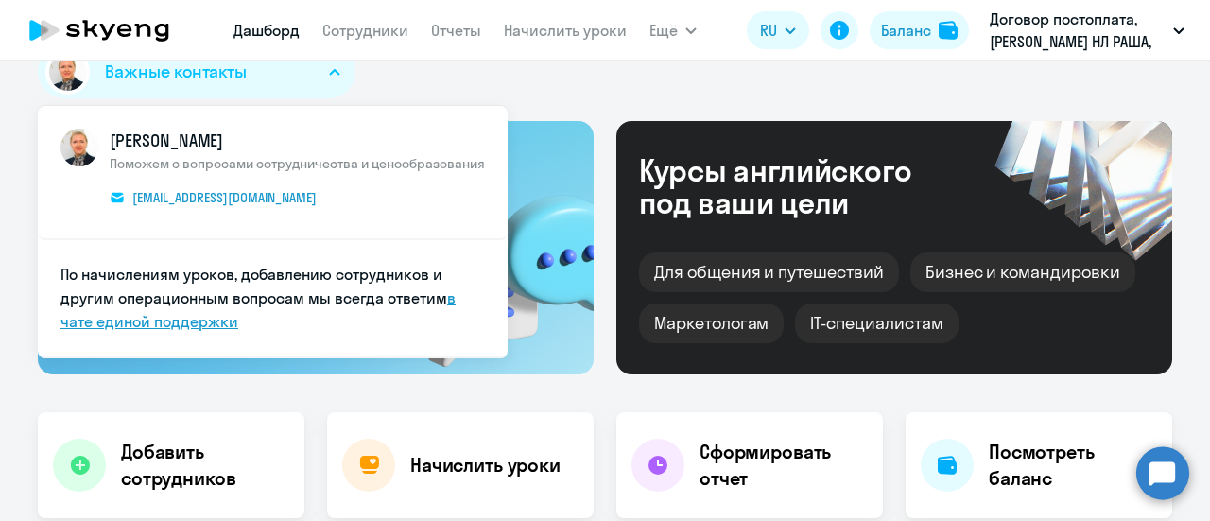
click at [132, 320] on link "в чате единой поддержки" at bounding box center [257, 309] width 395 height 43
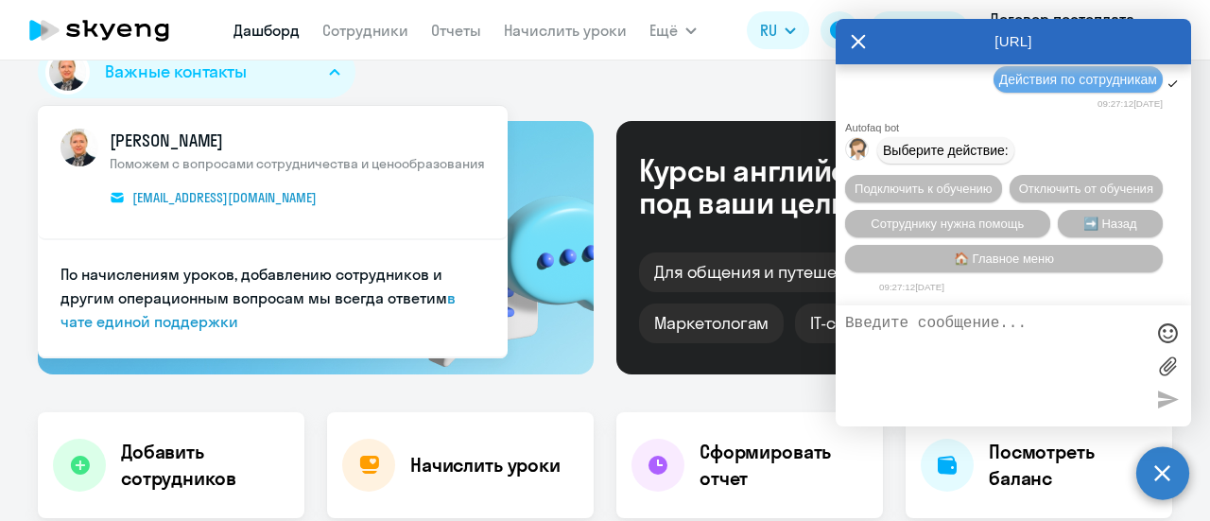
scroll to position [1077, 0]
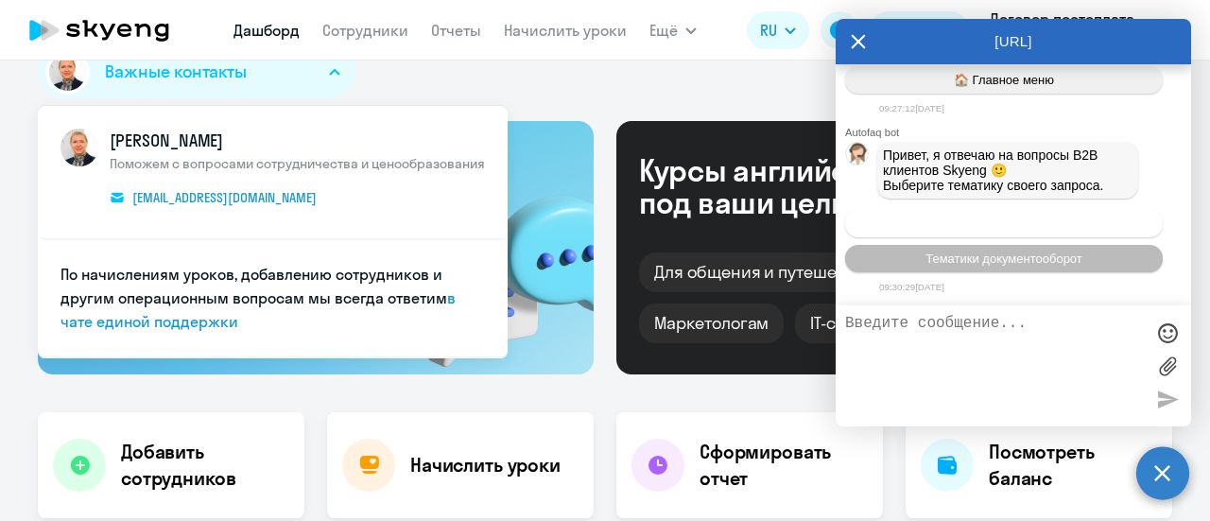
click at [981, 218] on span "Операционное сопровождение" at bounding box center [1004, 223] width 178 height 14
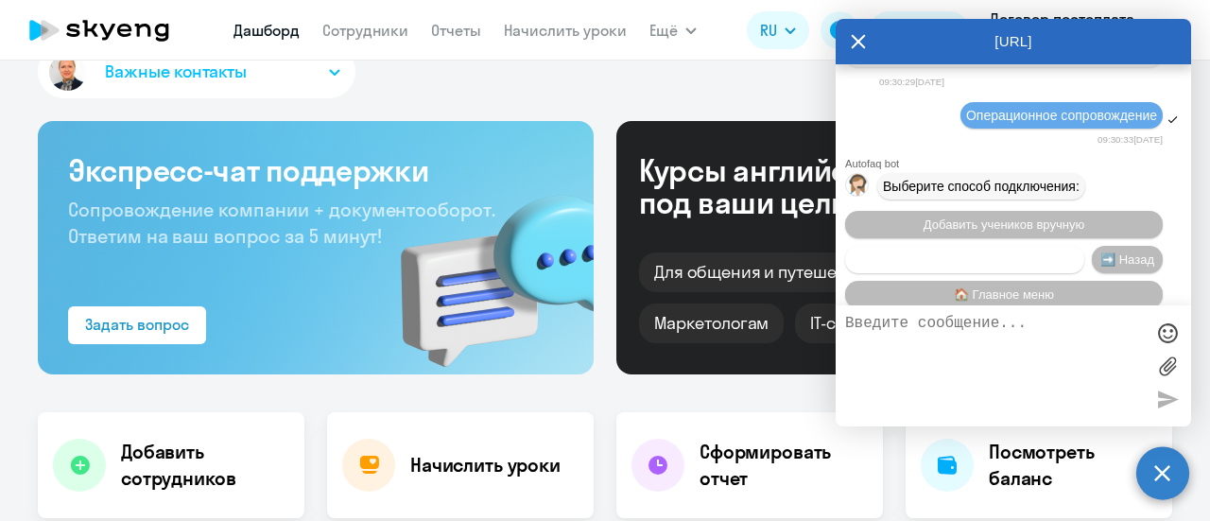
scroll to position [1319, 0]
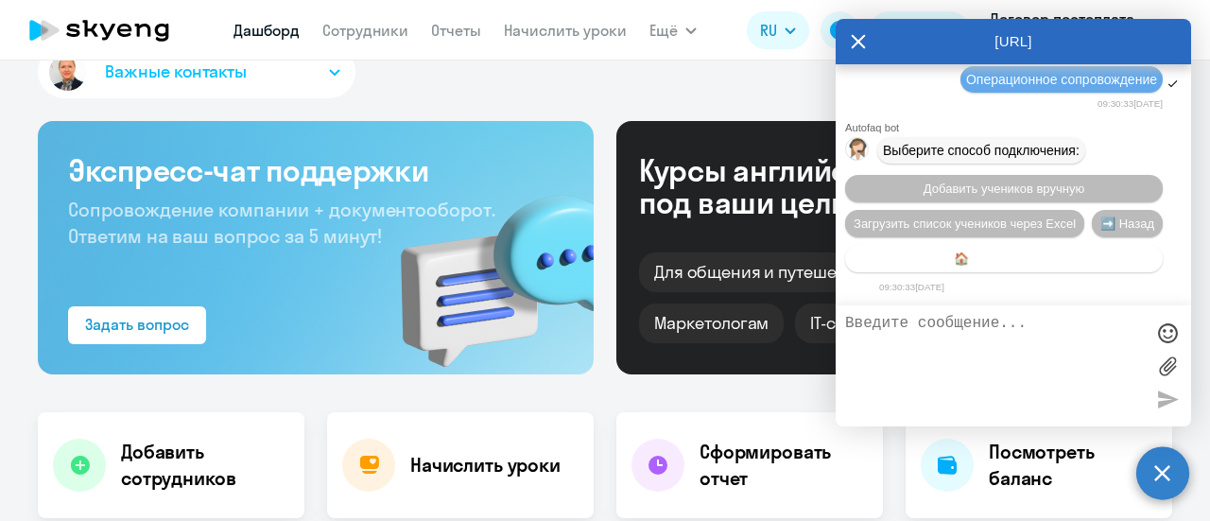
click at [1054, 256] on span "🏠 Главное меню" at bounding box center [1004, 258] width 100 height 14
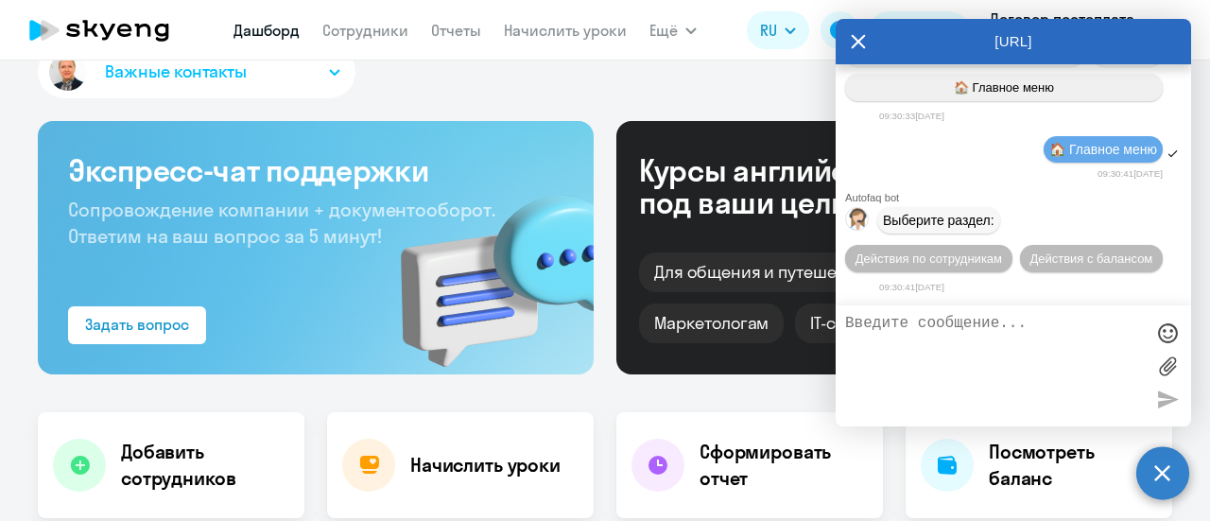
scroll to position [1528, 0]
click at [1002, 251] on span "Действия по сотрудникам" at bounding box center [928, 258] width 146 height 14
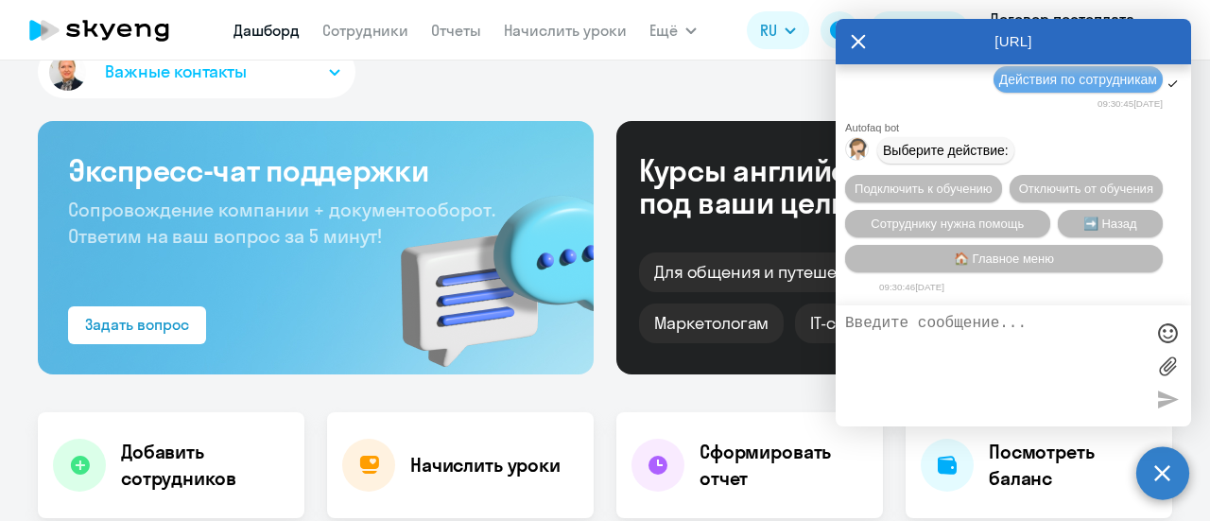
scroll to position [1807, 0]
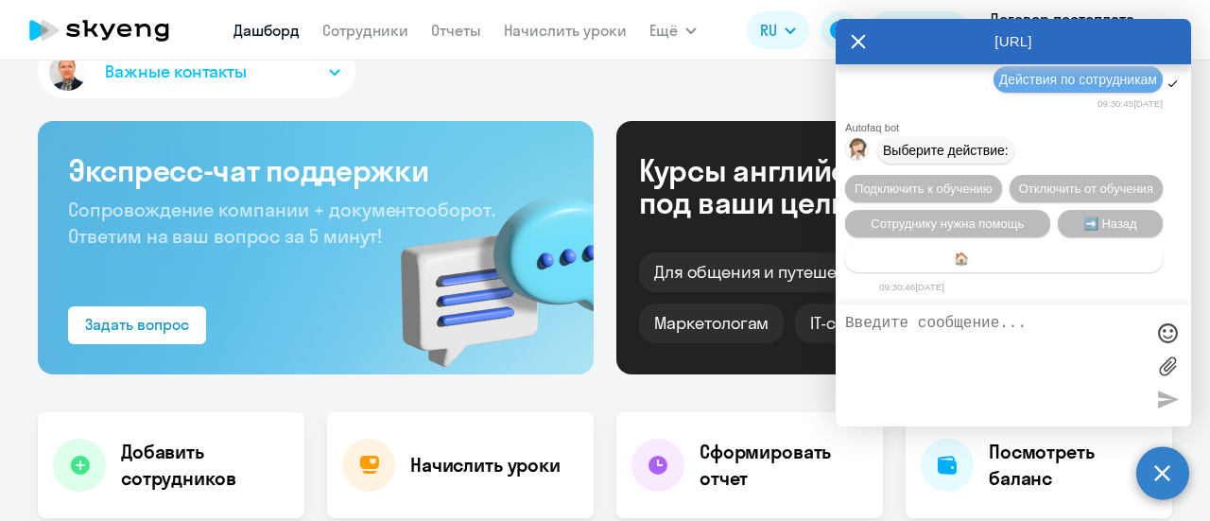
click at [1023, 256] on span "🏠 Главное меню" at bounding box center [1004, 258] width 100 height 14
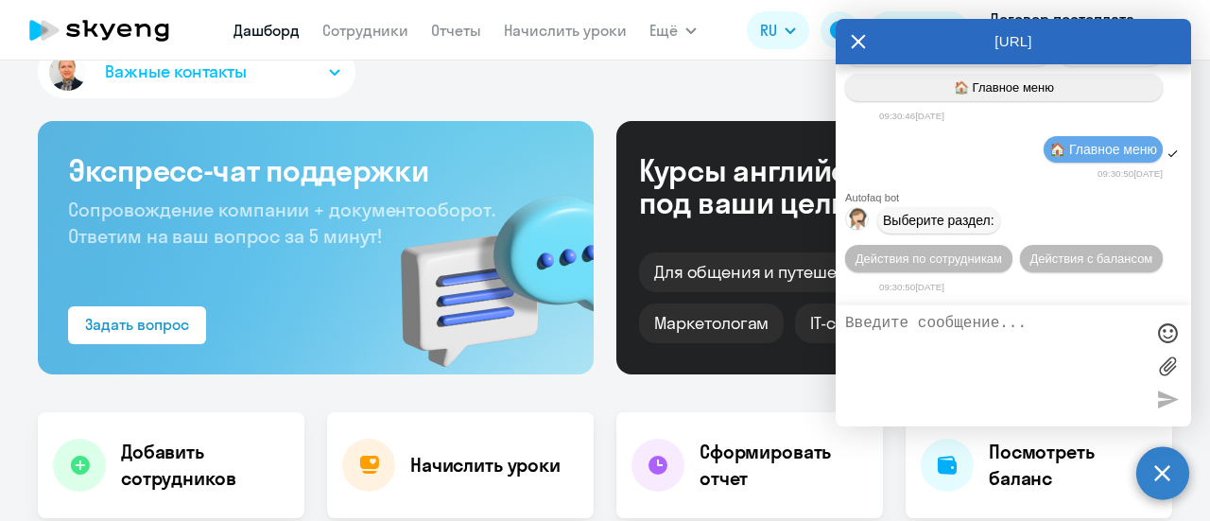
scroll to position [2016, 0]
click at [994, 251] on span "Действия по сотрудникам" at bounding box center [928, 258] width 146 height 14
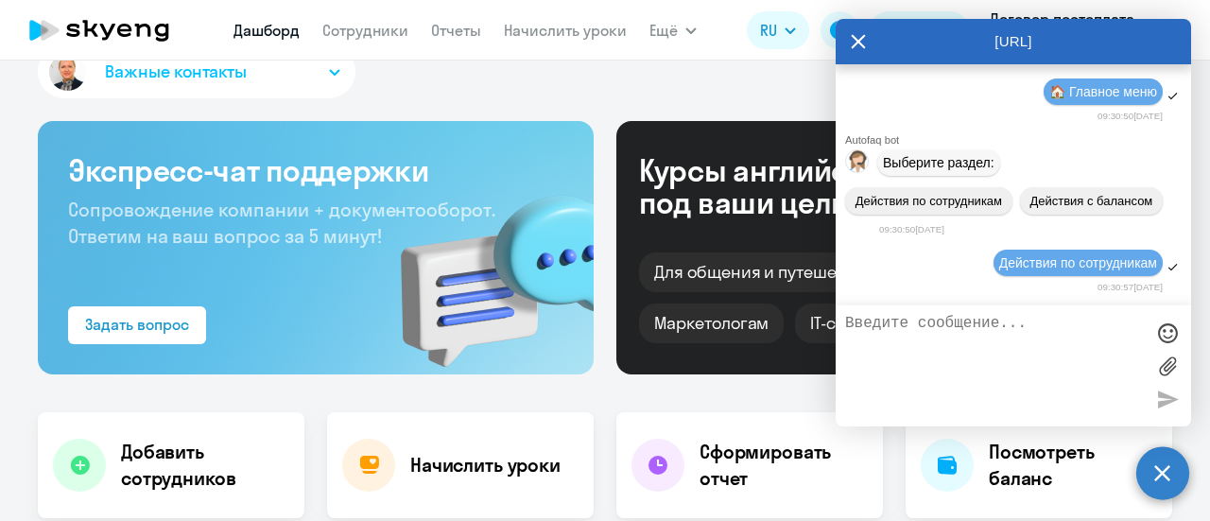
scroll to position [2295, 0]
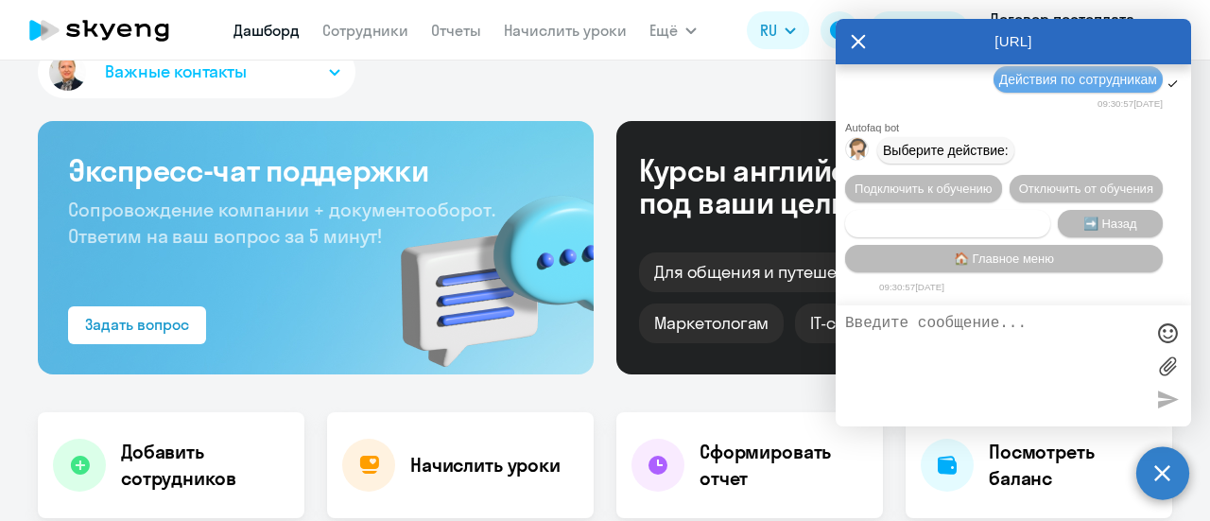
click at [939, 219] on span "Сотруднику нужна помощь" at bounding box center [946, 223] width 153 height 14
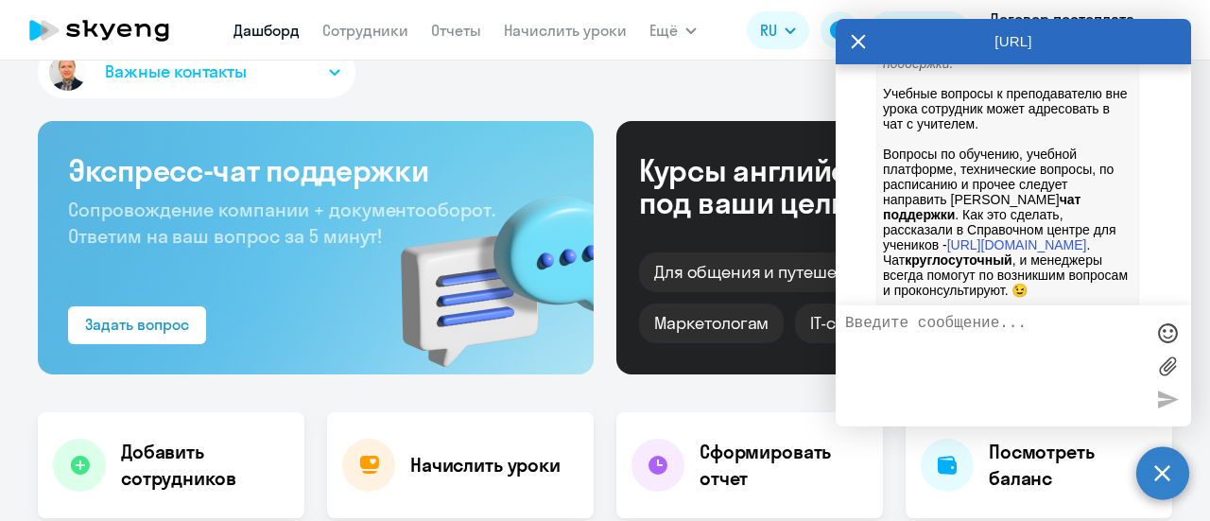
scroll to position [2949, 0]
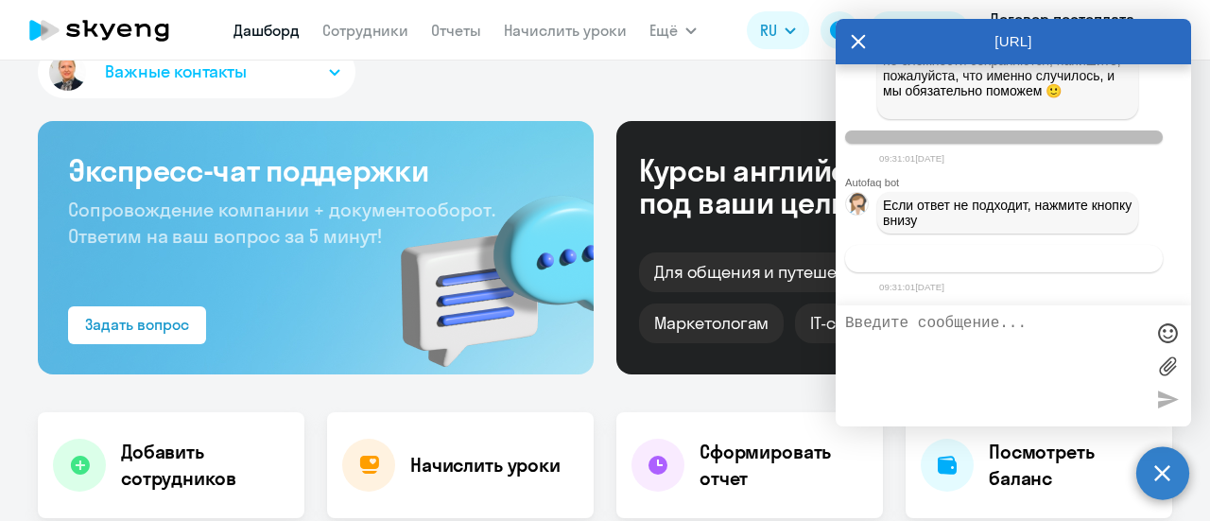
click at [986, 261] on span "Связаться с менеджером" at bounding box center [1003, 258] width 145 height 14
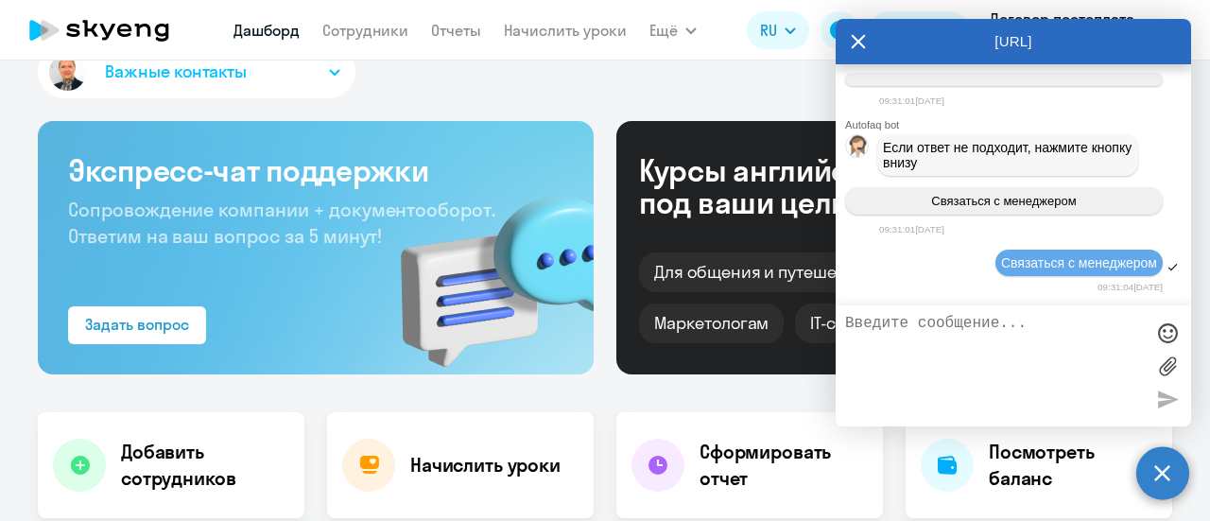
scroll to position [2723, 0]
click at [854, 37] on icon at bounding box center [858, 41] width 15 height 45
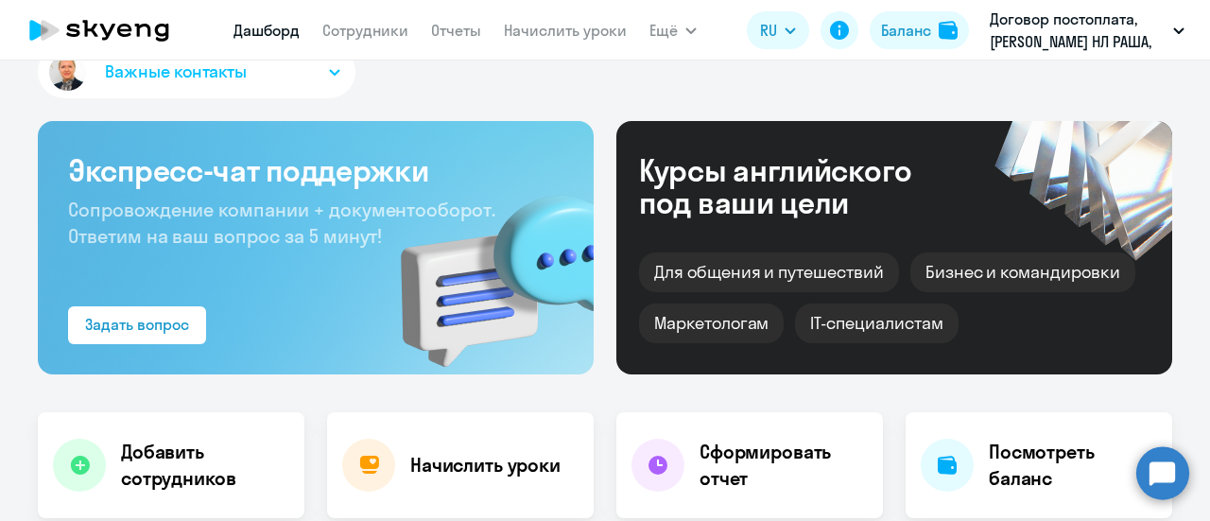
click at [1161, 466] on circle at bounding box center [1162, 472] width 53 height 53
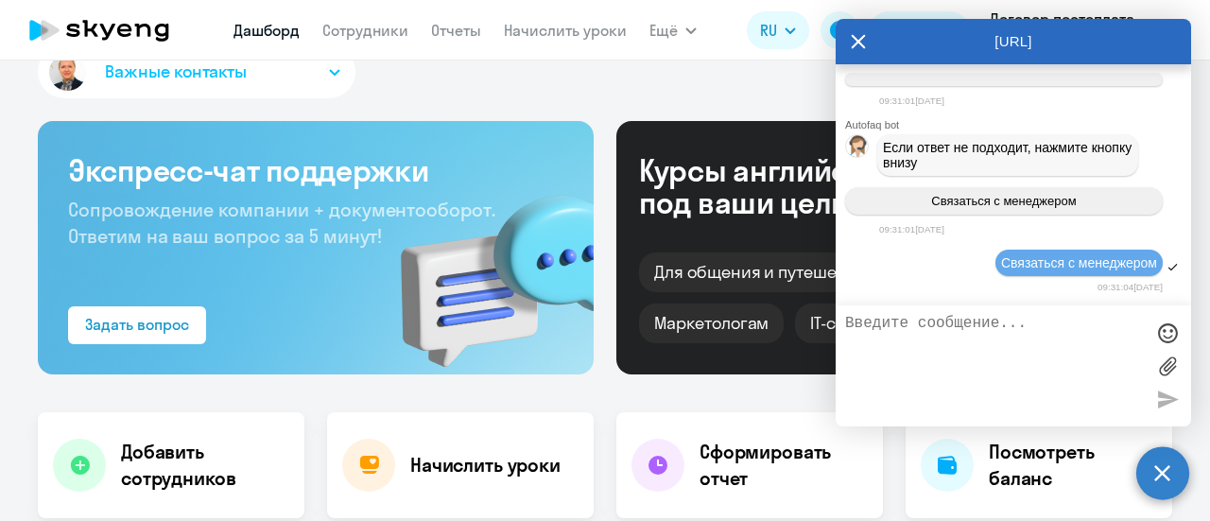
scroll to position [2621, 0]
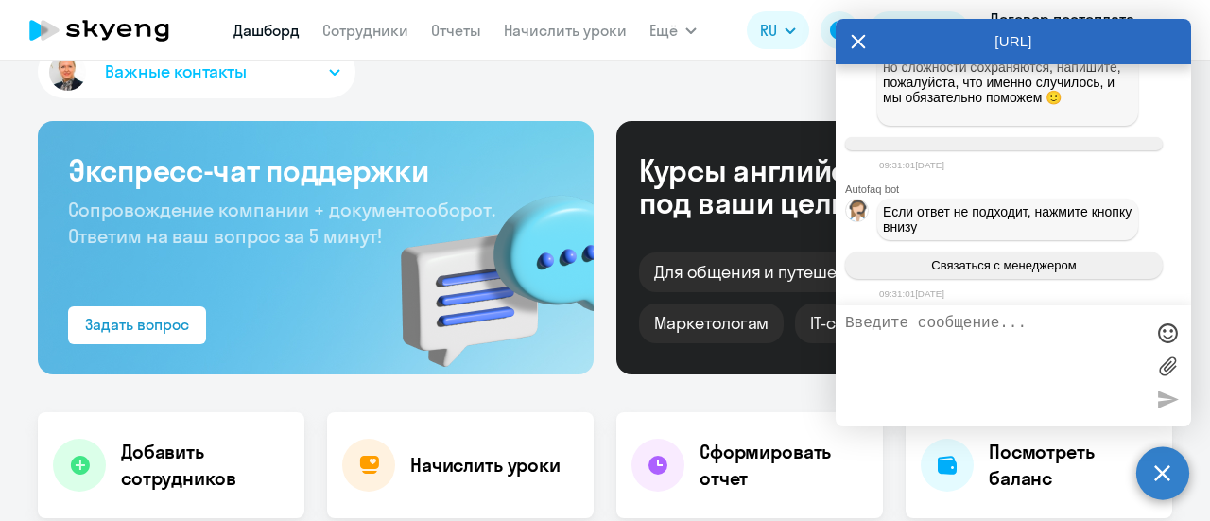
click at [1166, 402] on div at bounding box center [1167, 366] width 28 height 102
drag, startPoint x: 1024, startPoint y: 365, endPoint x: 704, endPoint y: 80, distance: 428.4
click at [704, 80] on div "Важные контакты [PERSON_NAME] с вопросами сотрудничества и ценообразования [EMA…" at bounding box center [605, 75] width 1134 height 60
click at [354, 38] on link "Сотрудники" at bounding box center [365, 30] width 86 height 19
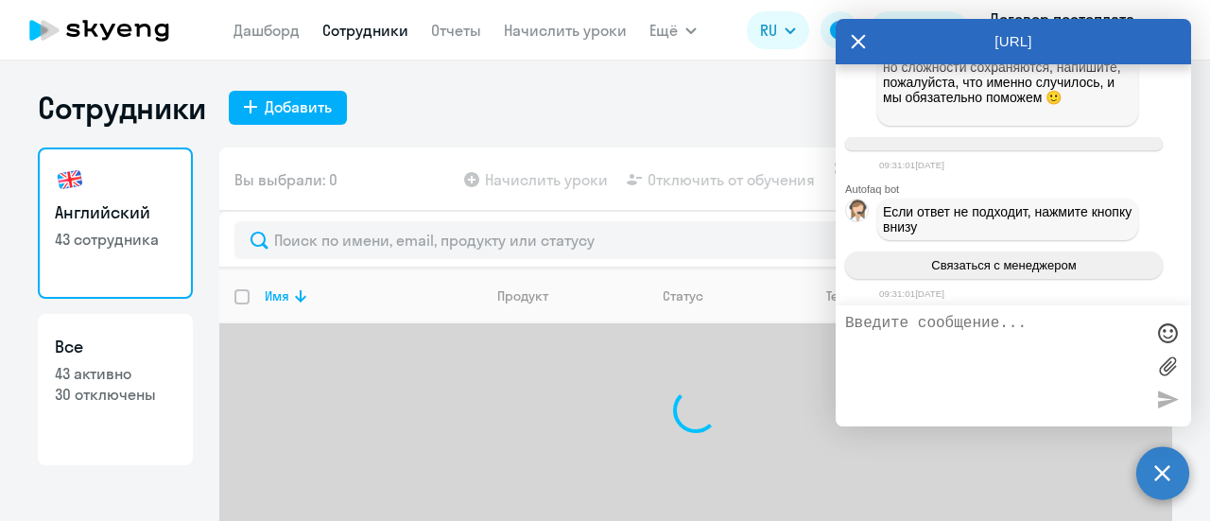
click at [851, 44] on icon at bounding box center [858, 41] width 15 height 45
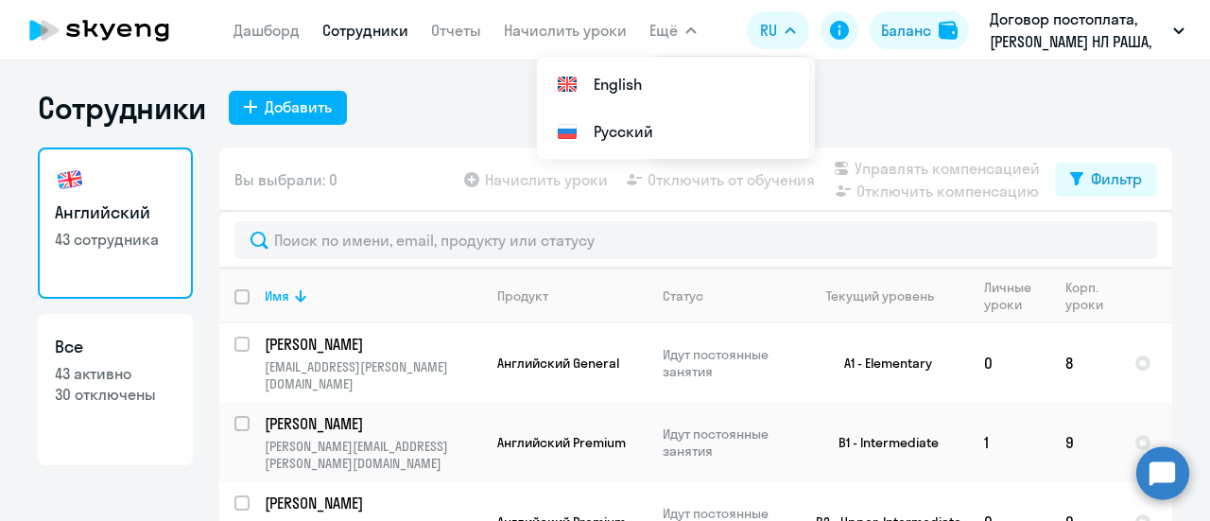
click at [688, 33] on icon "button" at bounding box center [690, 30] width 11 height 7
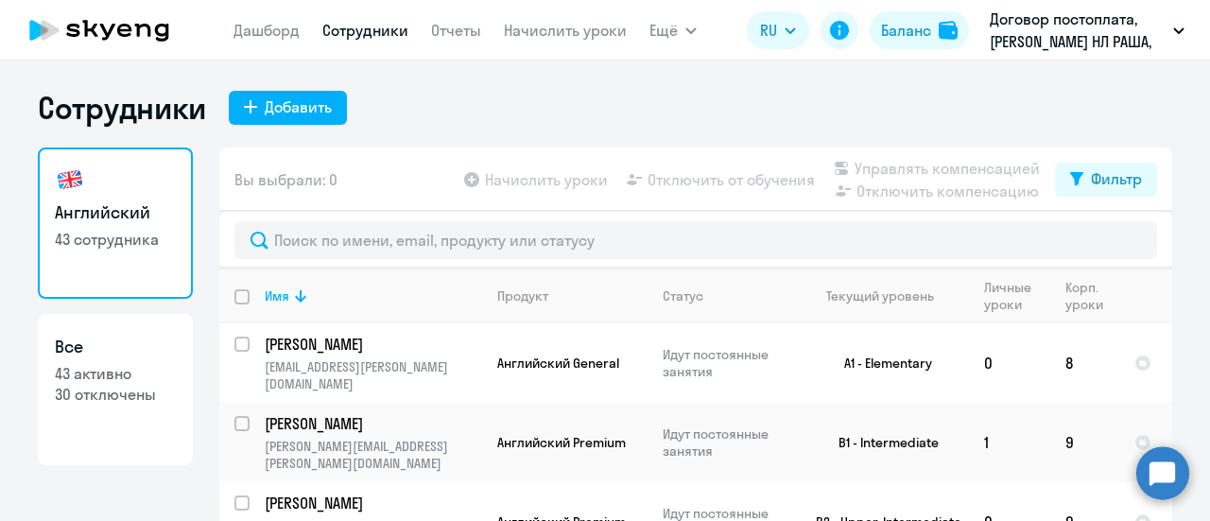
click at [688, 33] on icon "button" at bounding box center [690, 30] width 9 height 5
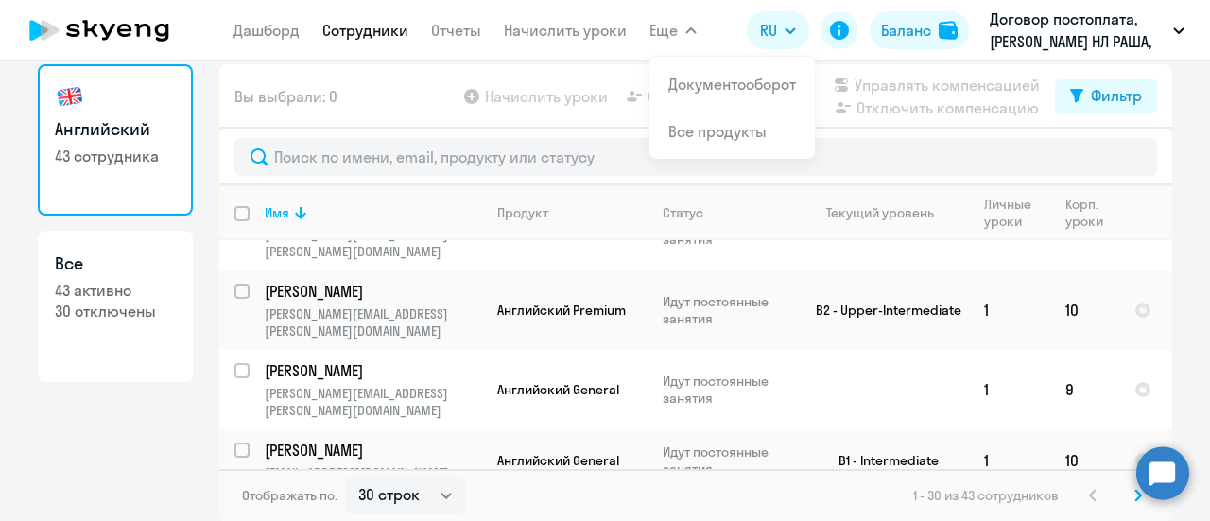
scroll to position [567, 0]
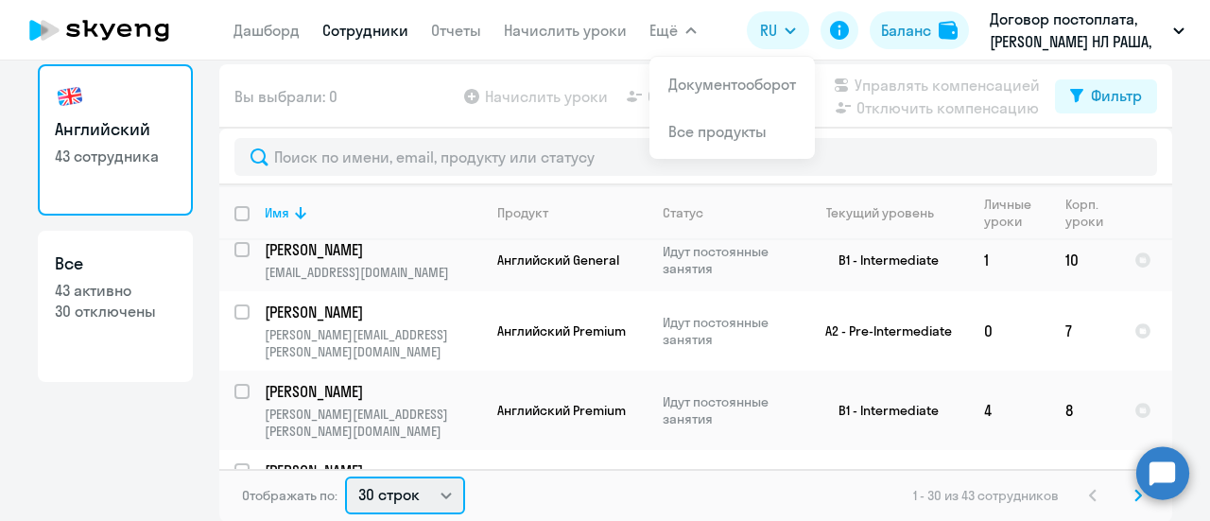
click at [437, 498] on select "30 строк 50 строк 100 строк" at bounding box center [405, 495] width 120 height 38
select select "50"
click at [345, 476] on select "30 строк 50 строк 100 строк" at bounding box center [405, 495] width 120 height 38
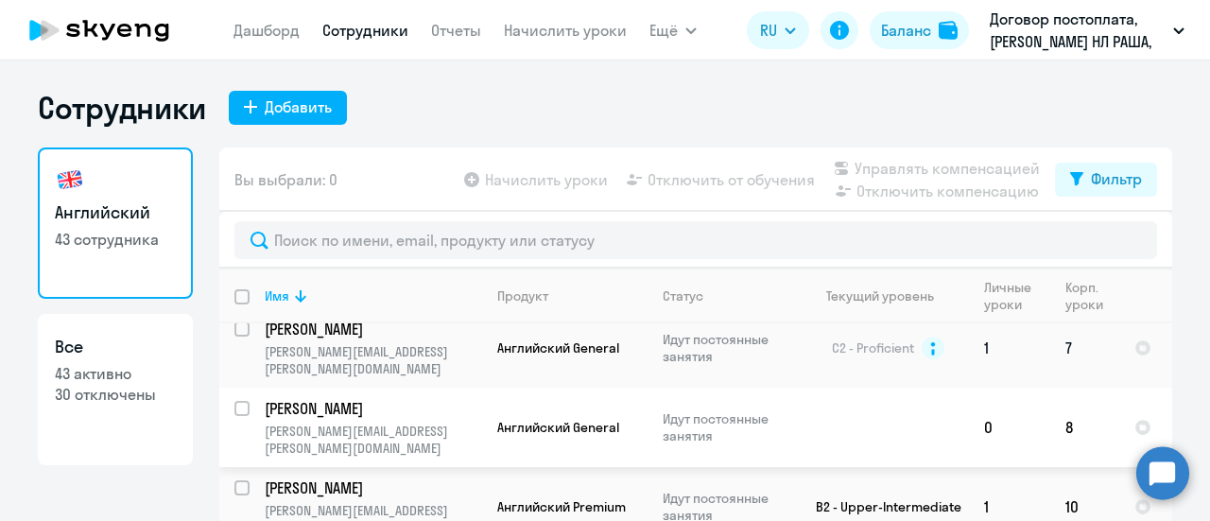
scroll to position [284, 0]
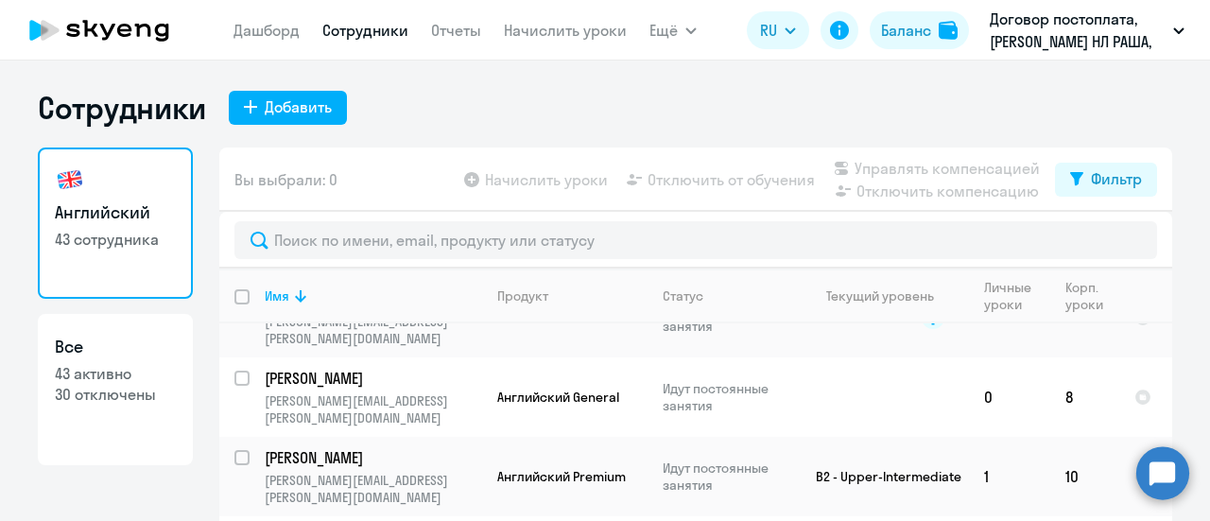
click at [236, 298] on input "deselect all" at bounding box center [253, 308] width 38 height 38
checkbox input "true"
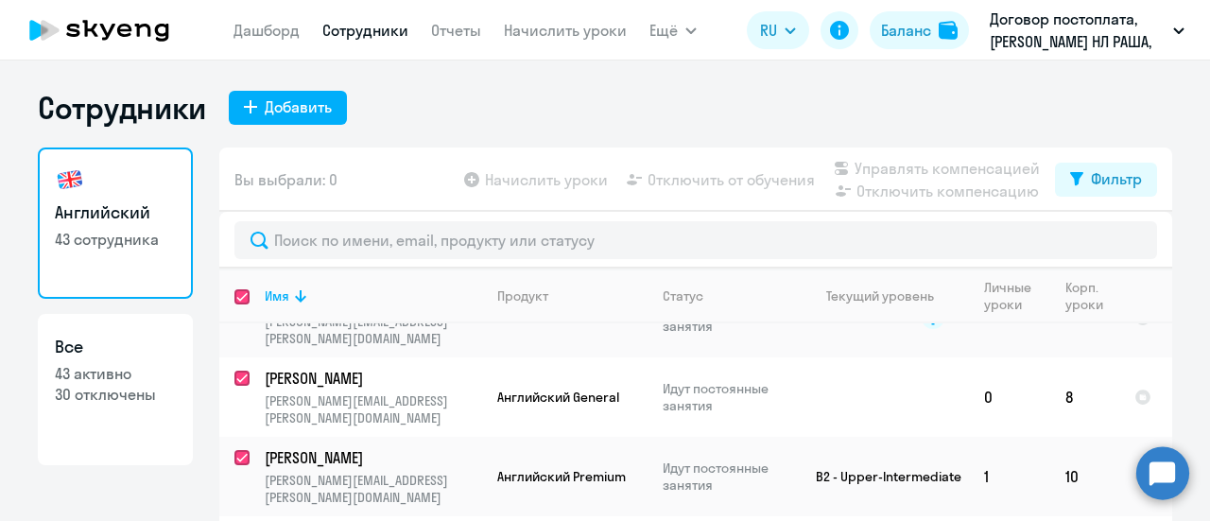
checkbox input "true"
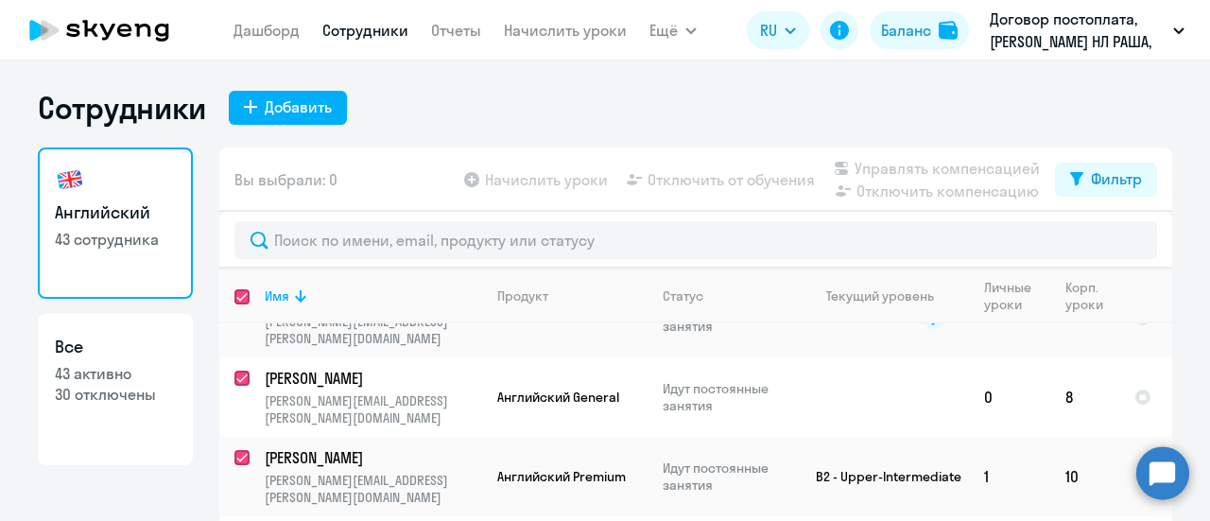
checkbox input "true"
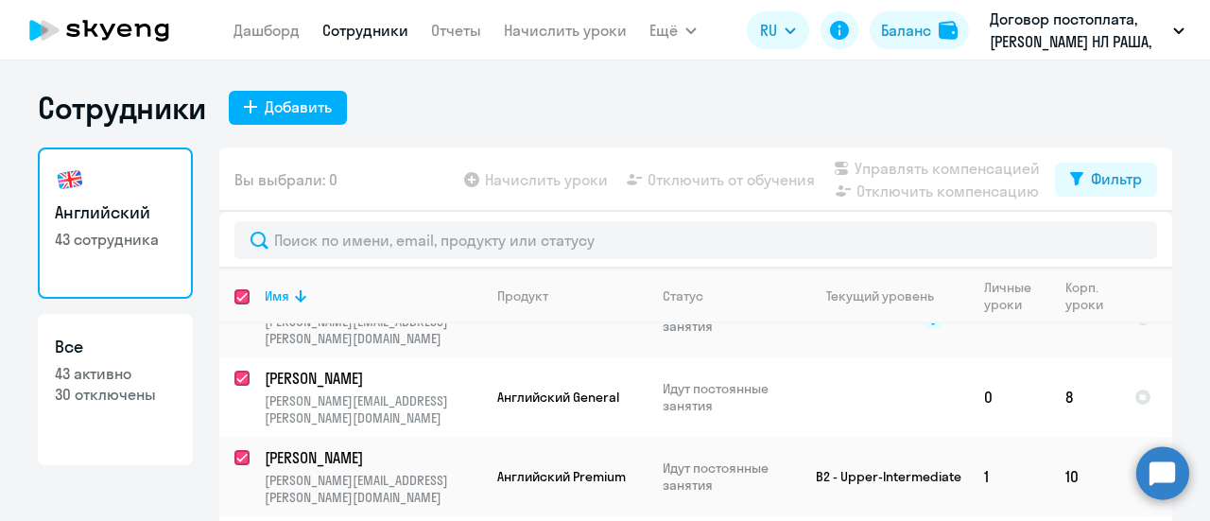
checkbox input "true"
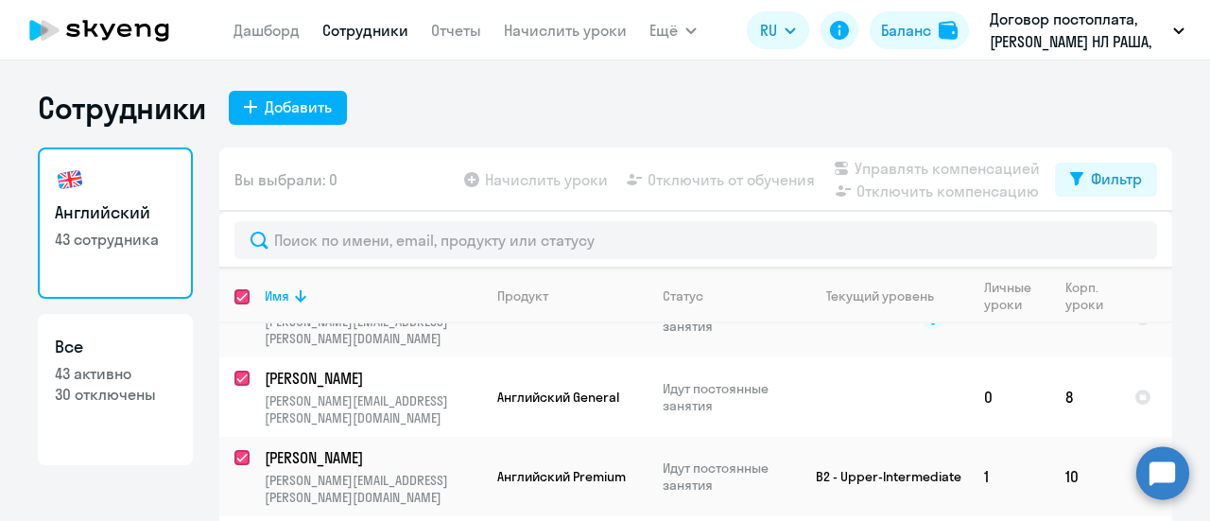
checkbox input "true"
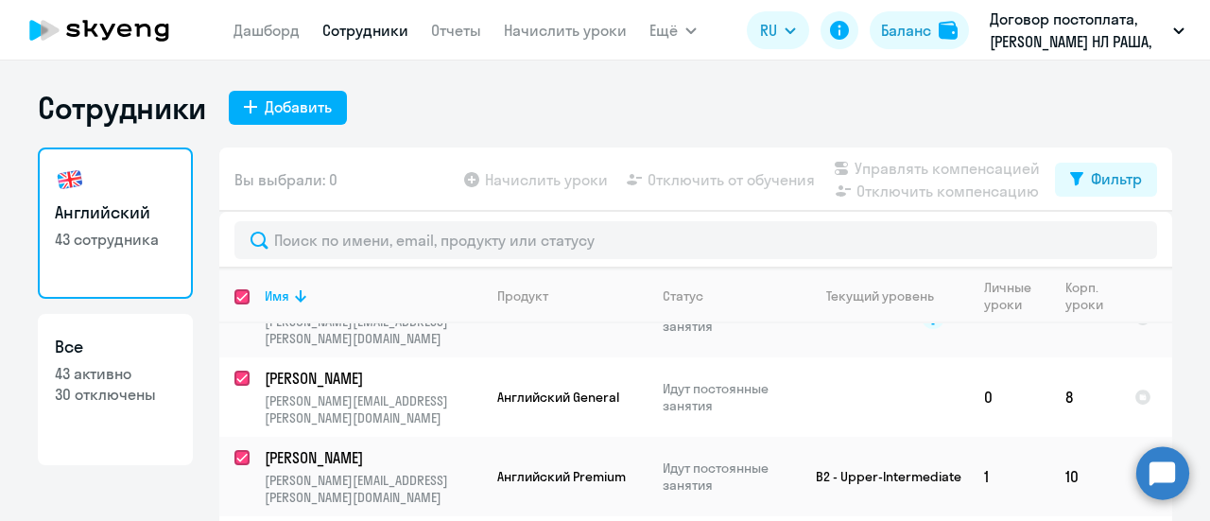
checkbox input "true"
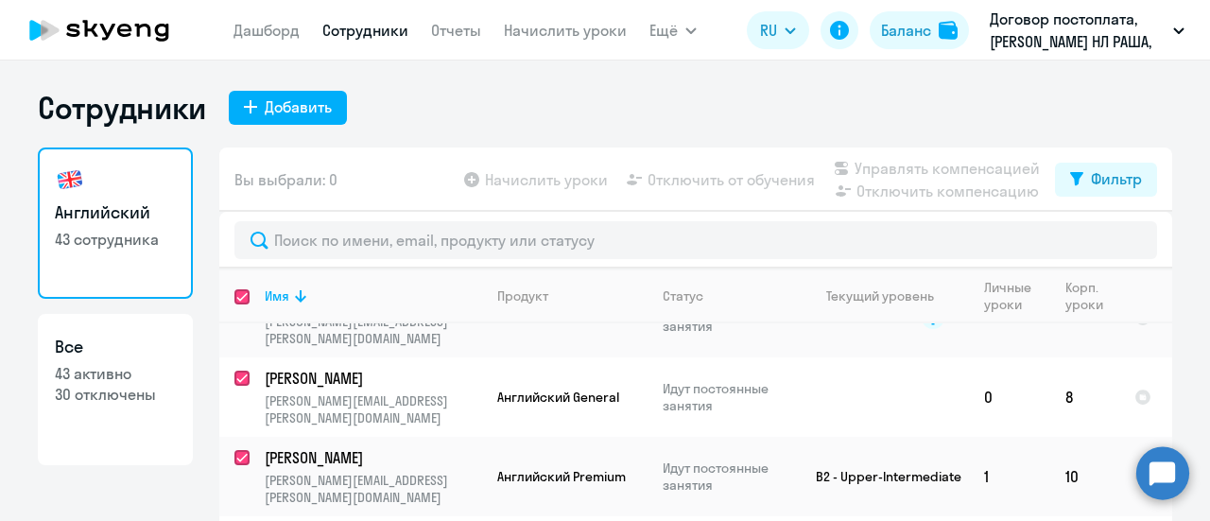
checkbox input "true"
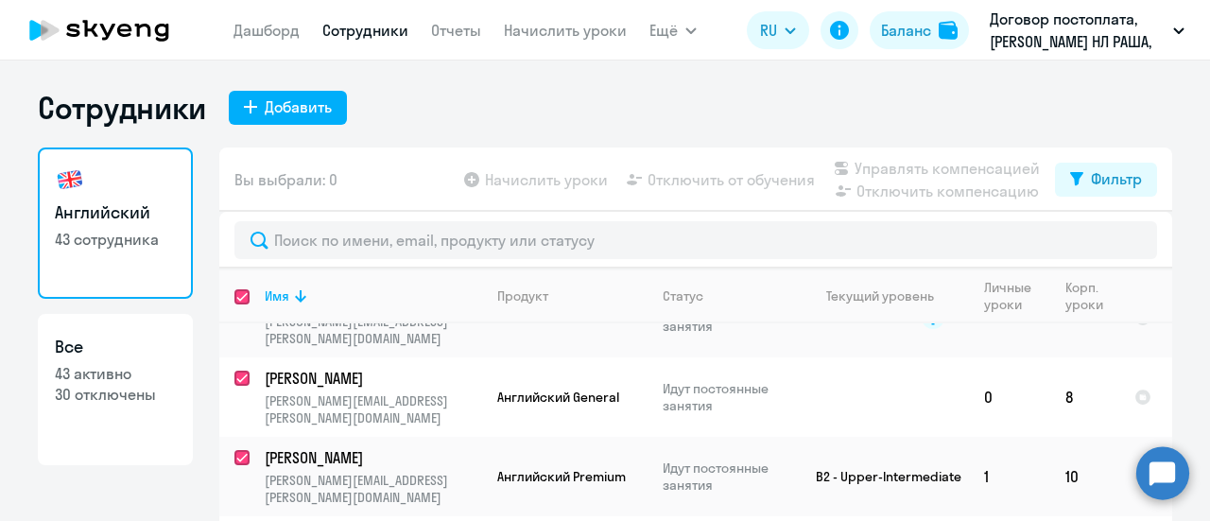
checkbox input "true"
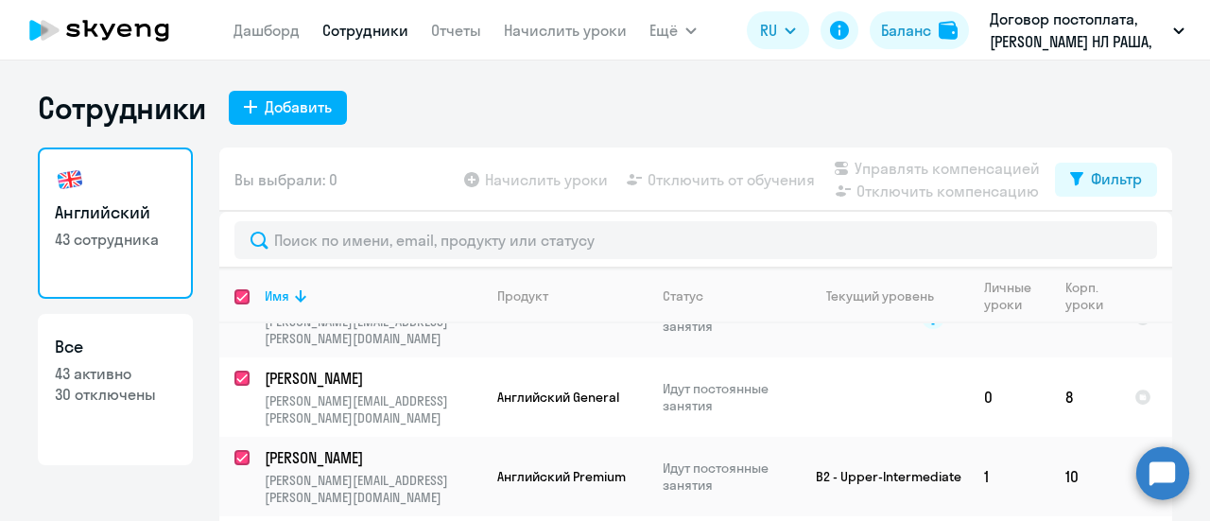
checkbox input "true"
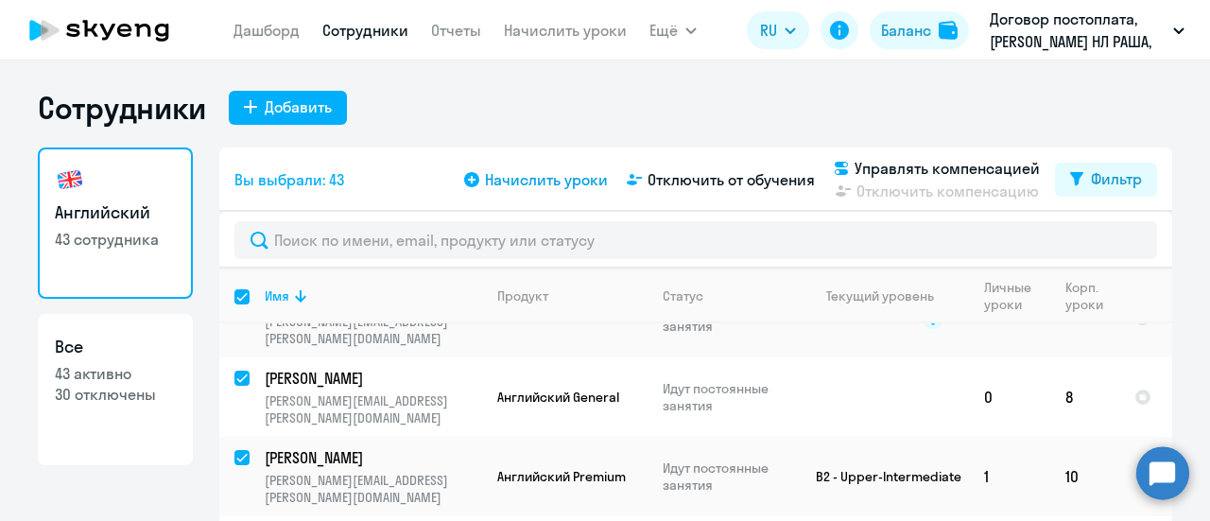
click at [550, 179] on span "Начислить уроки" at bounding box center [546, 179] width 123 height 23
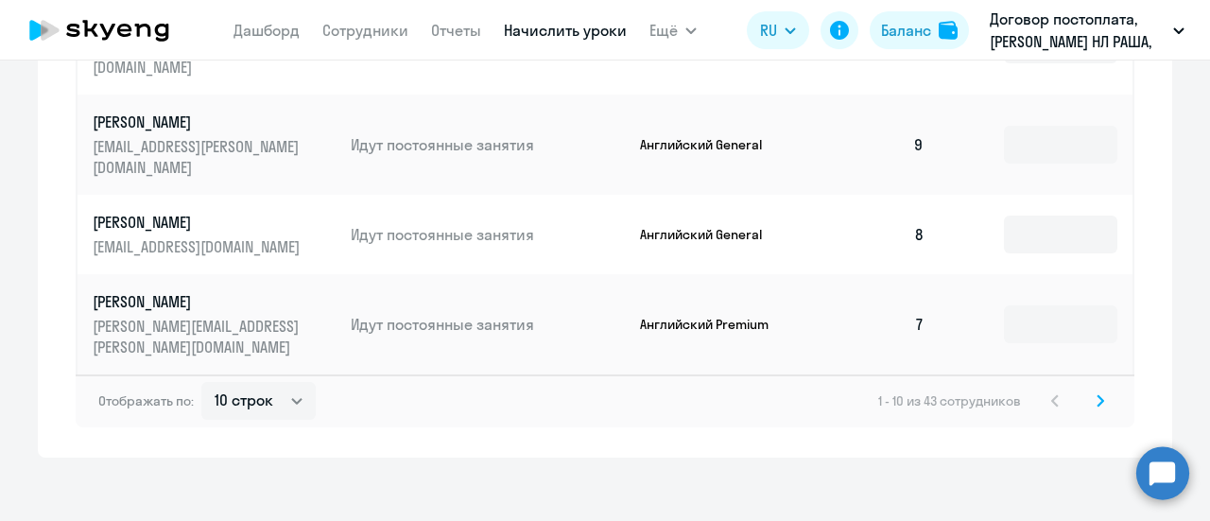
scroll to position [1355, 0]
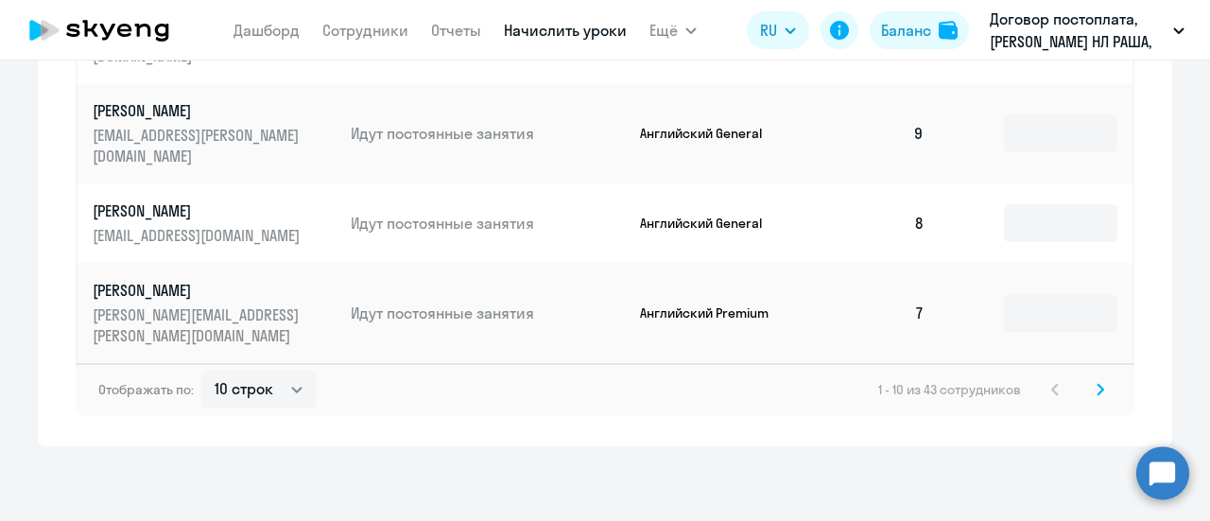
click at [1089, 381] on svg-icon at bounding box center [1100, 389] width 23 height 23
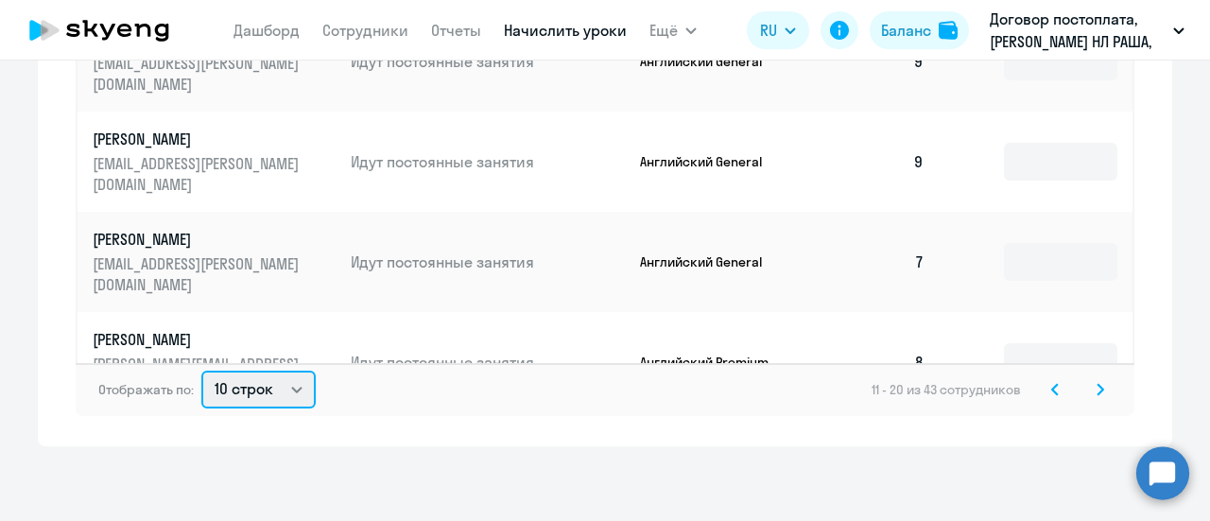
click at [291, 391] on select "10 строк 30 строк 50 строк" at bounding box center [258, 389] width 114 height 38
select select "50"
click at [201, 370] on select "10 строк 30 строк 50 строк" at bounding box center [258, 389] width 114 height 38
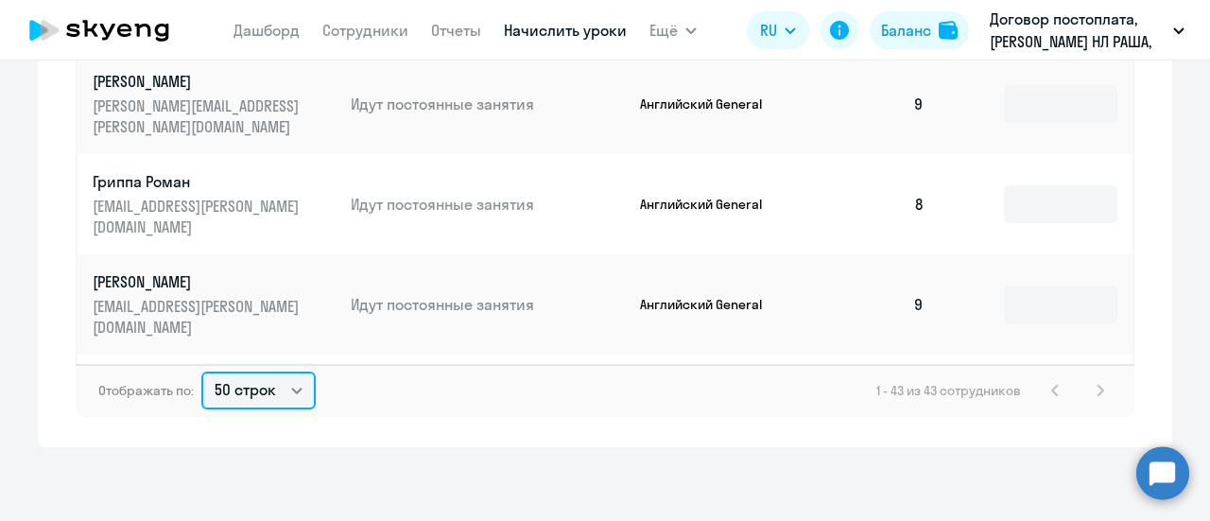
scroll to position [1355, 0]
click at [1088, 388] on div "1 - 43 из 43 сотрудников" at bounding box center [993, 389] width 235 height 23
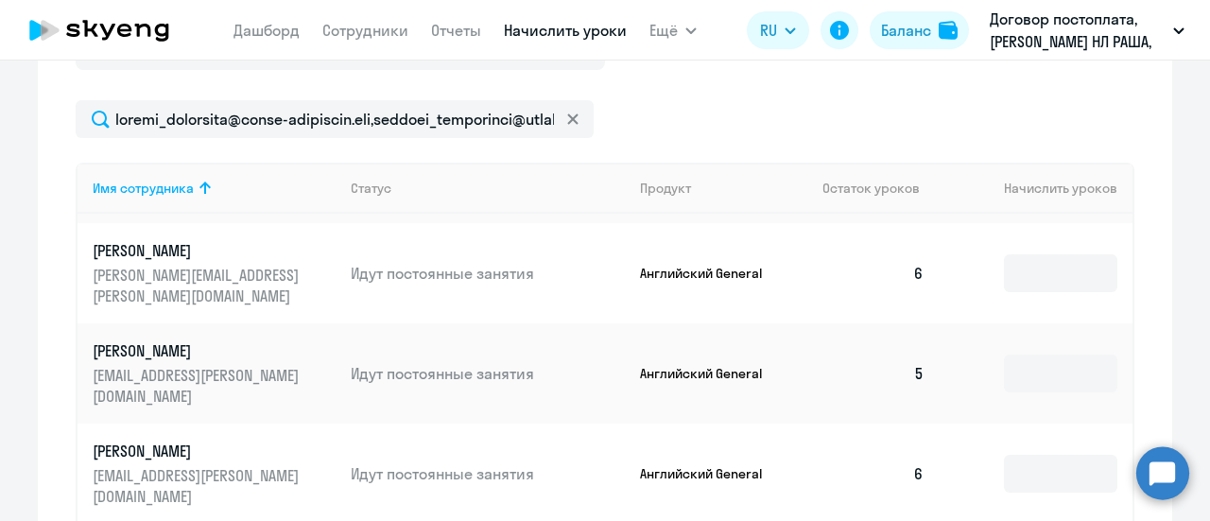
scroll to position [1956, 0]
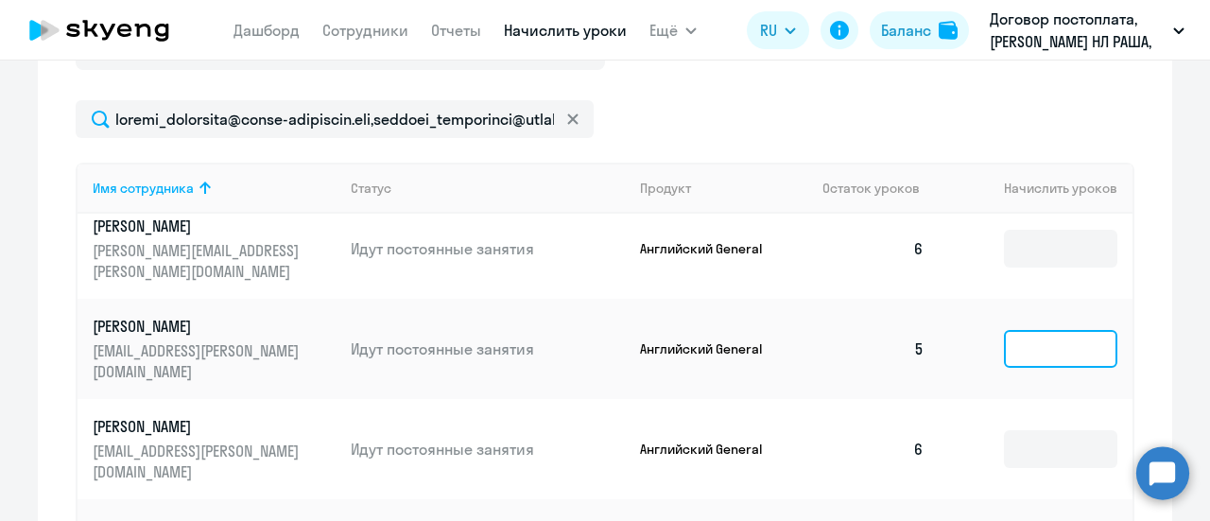
click at [1022, 348] on input at bounding box center [1060, 349] width 113 height 38
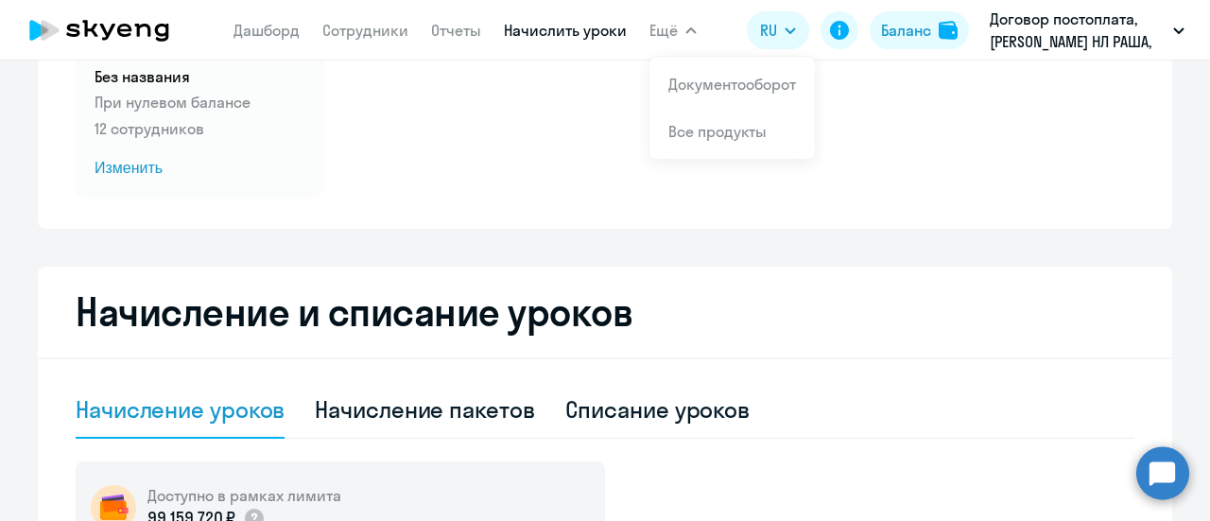
scroll to position [32, 0]
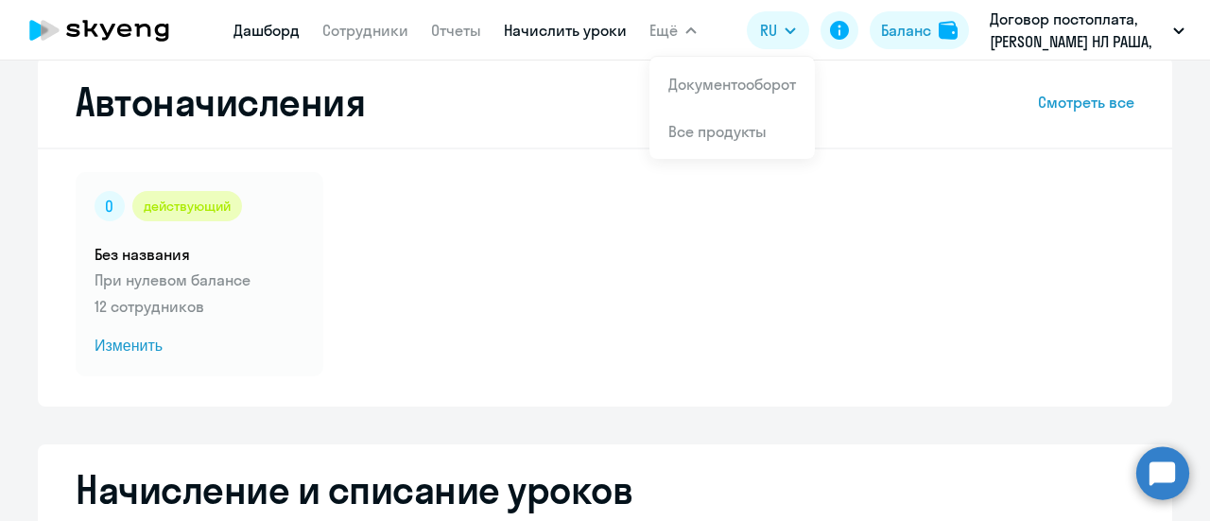
click at [270, 35] on link "Дашборд" at bounding box center [266, 30] width 66 height 19
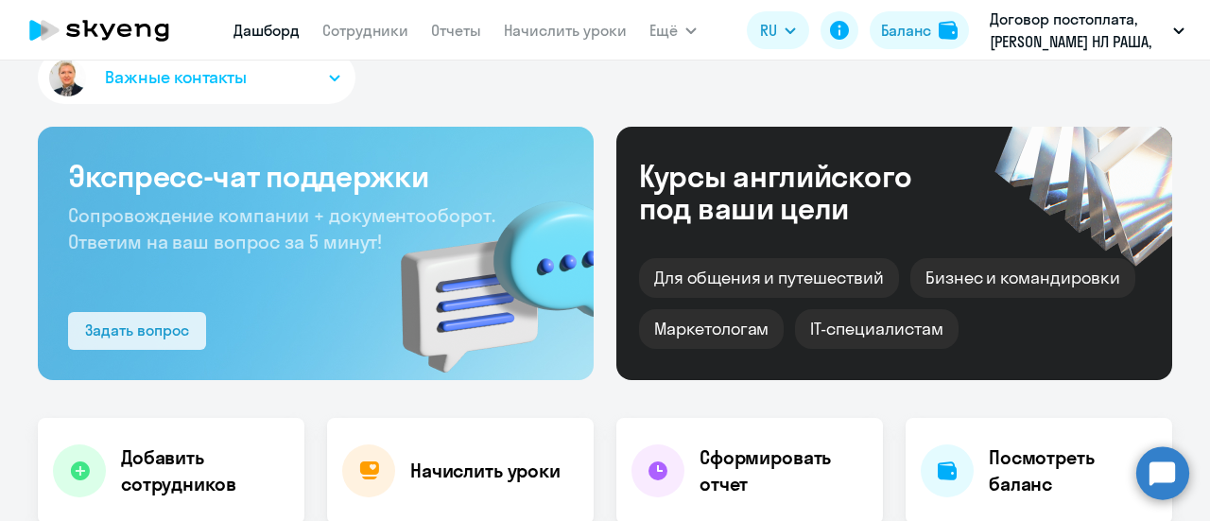
click at [157, 333] on div "Задать вопрос" at bounding box center [137, 329] width 104 height 23
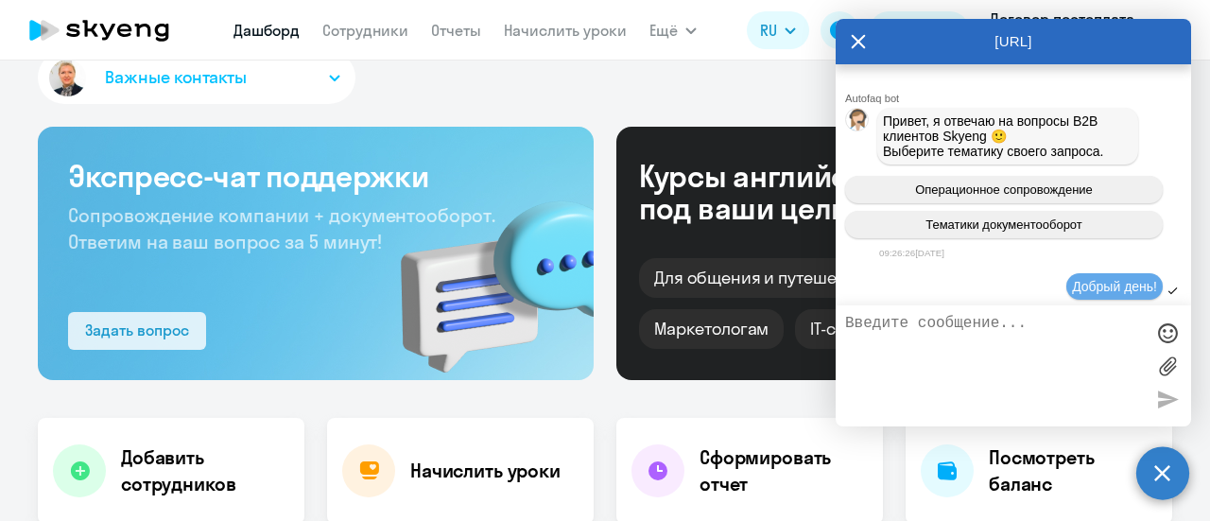
scroll to position [2999, 0]
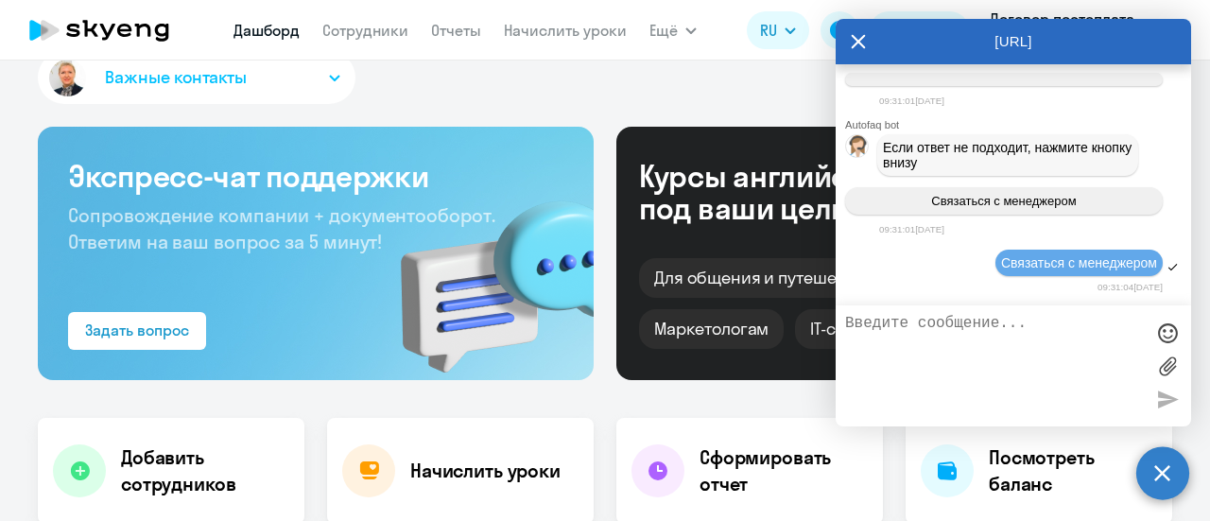
select select "30"
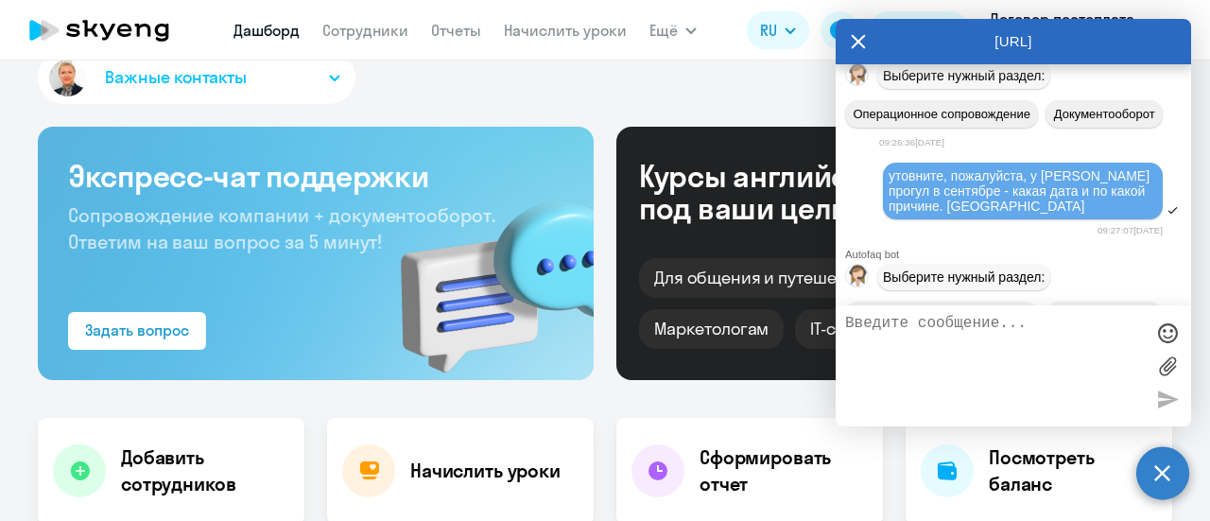
scroll to position [258, 0]
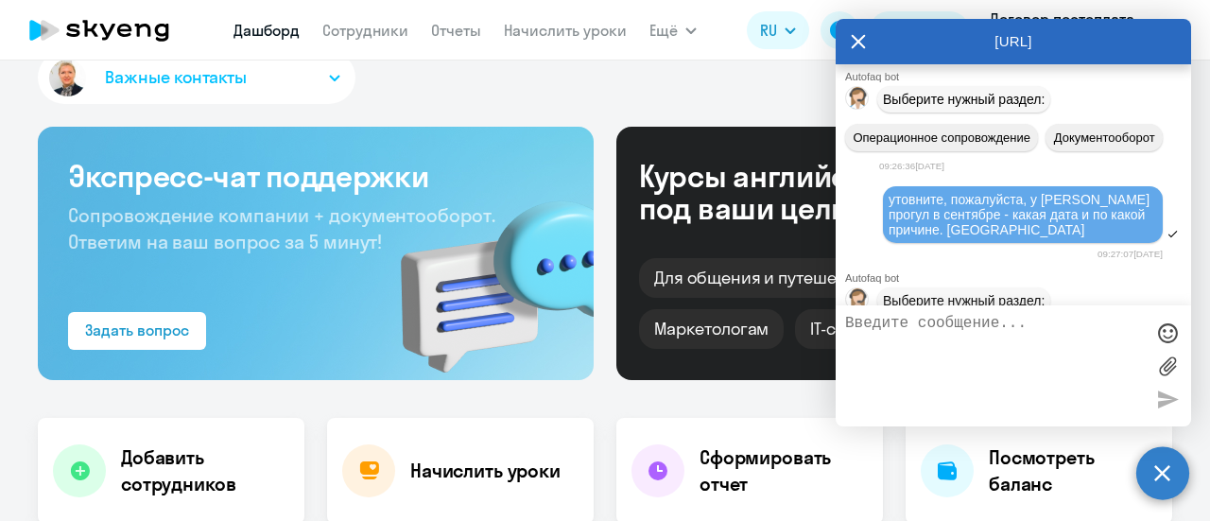
click at [856, 42] on icon at bounding box center [858, 42] width 14 height 14
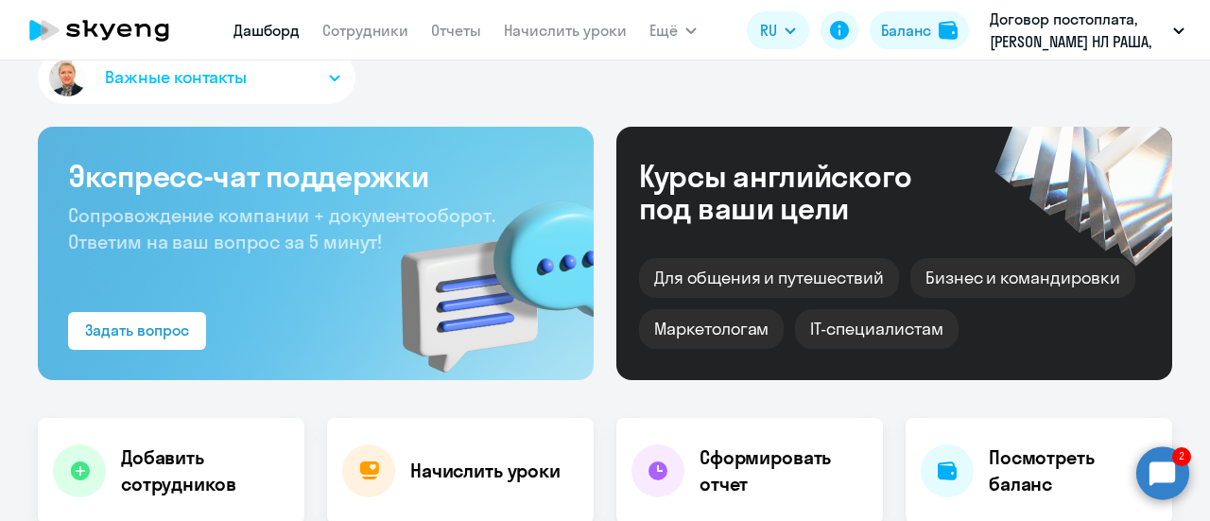
click at [1161, 462] on circle at bounding box center [1162, 472] width 53 height 53
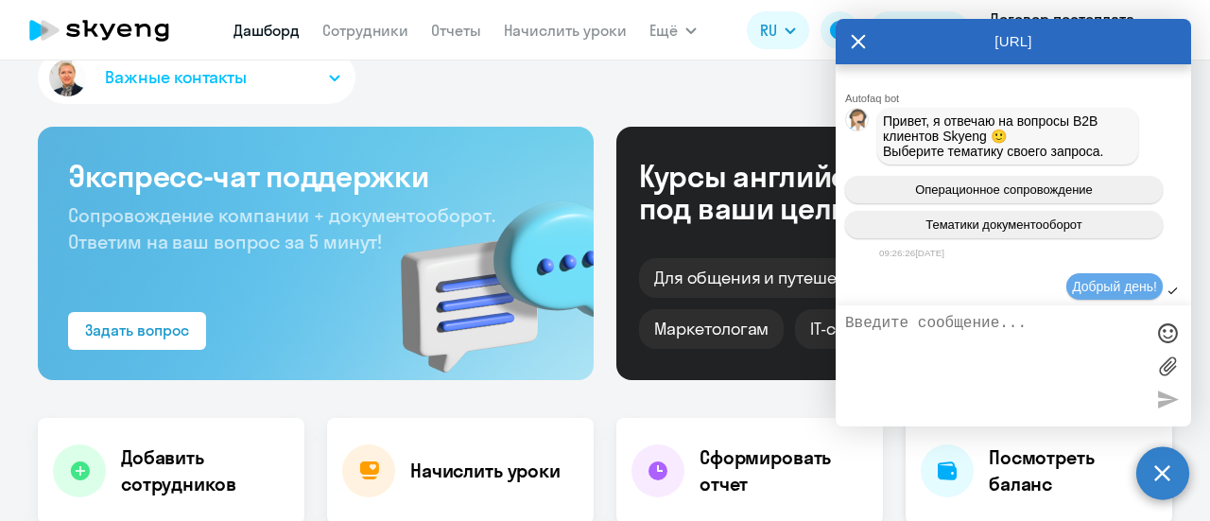
scroll to position [3389, 0]
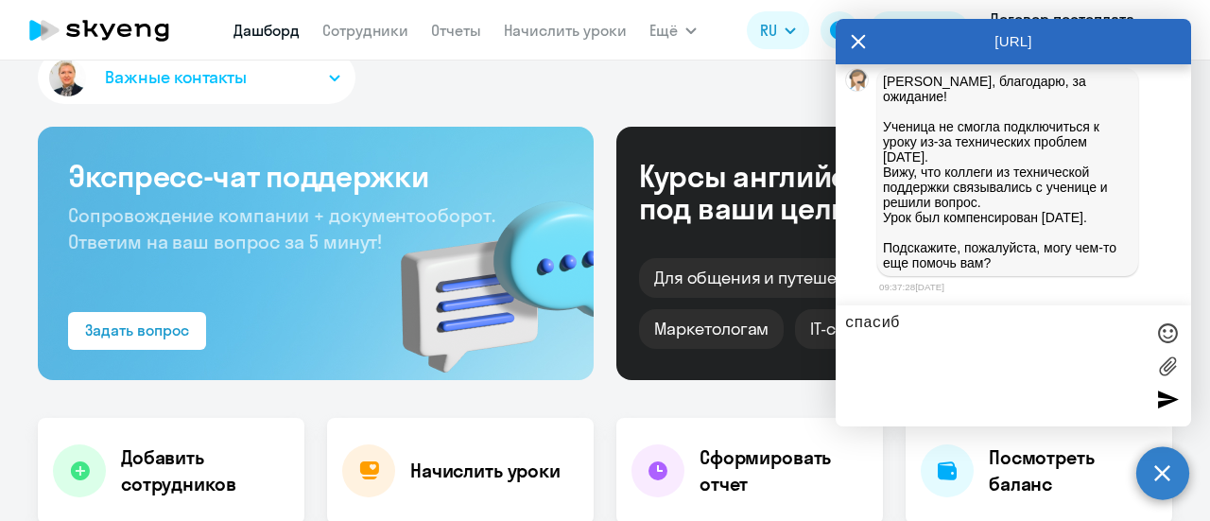
type textarea "спасибо"
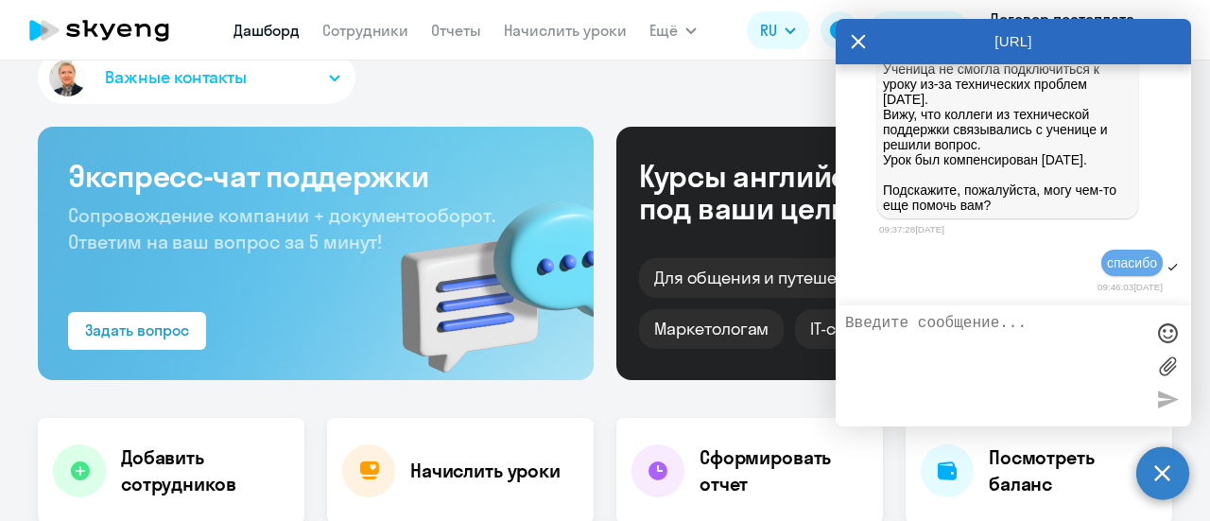
scroll to position [3360, 0]
drag, startPoint x: 884, startPoint y: 164, endPoint x: 1107, endPoint y: 255, distance: 240.8
click at [1107, 213] on p "[PERSON_NAME], благодарю, за ожидание! Ученица не смогла подключиться к уроку и…" at bounding box center [1007, 114] width 249 height 197
copy p "Ученица не смогла подключиться к уроку из-за технических проблем [DATE]. Вижу, …"
